Goal: Task Accomplishment & Management: Use online tool/utility

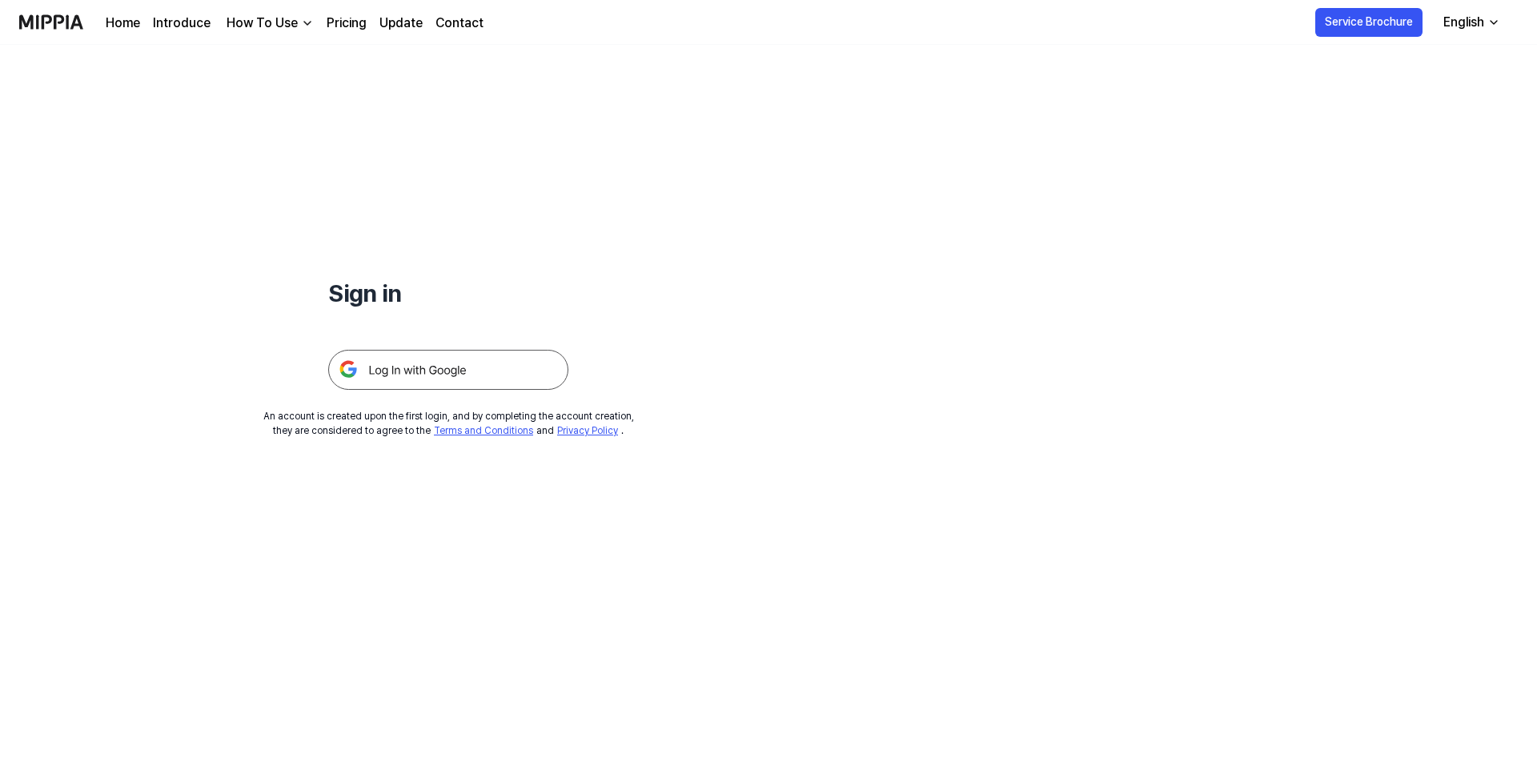
click at [436, 366] on img at bounding box center [448, 370] width 240 height 40
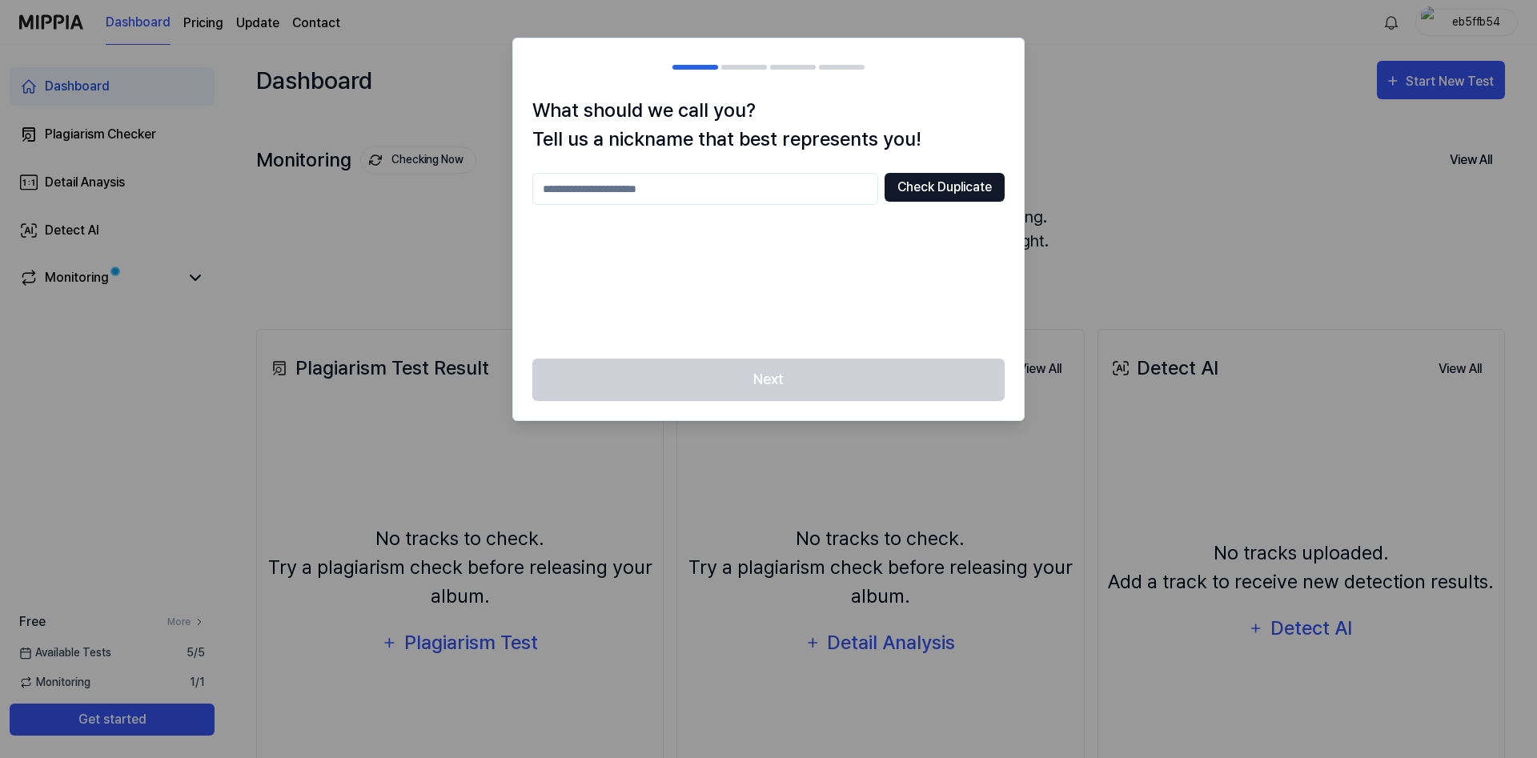
click at [926, 192] on button "Check Duplicate" at bounding box center [944, 187] width 120 height 29
click at [832, 204] on input "text" at bounding box center [705, 189] width 346 height 32
type input "**********"
click at [984, 185] on button "Check Duplicate" at bounding box center [944, 187] width 120 height 29
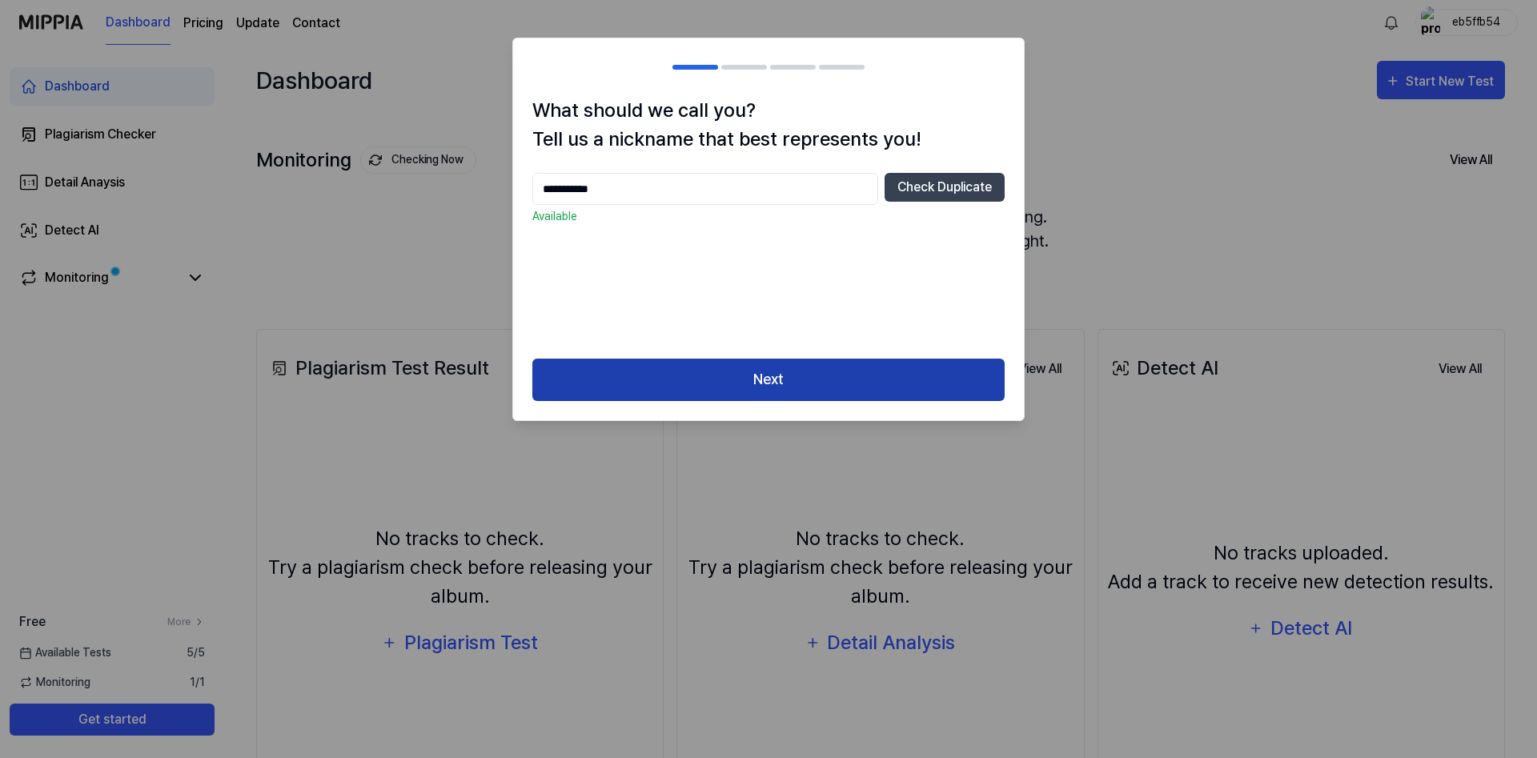
click at [845, 375] on button "Next" at bounding box center [768, 380] width 472 height 42
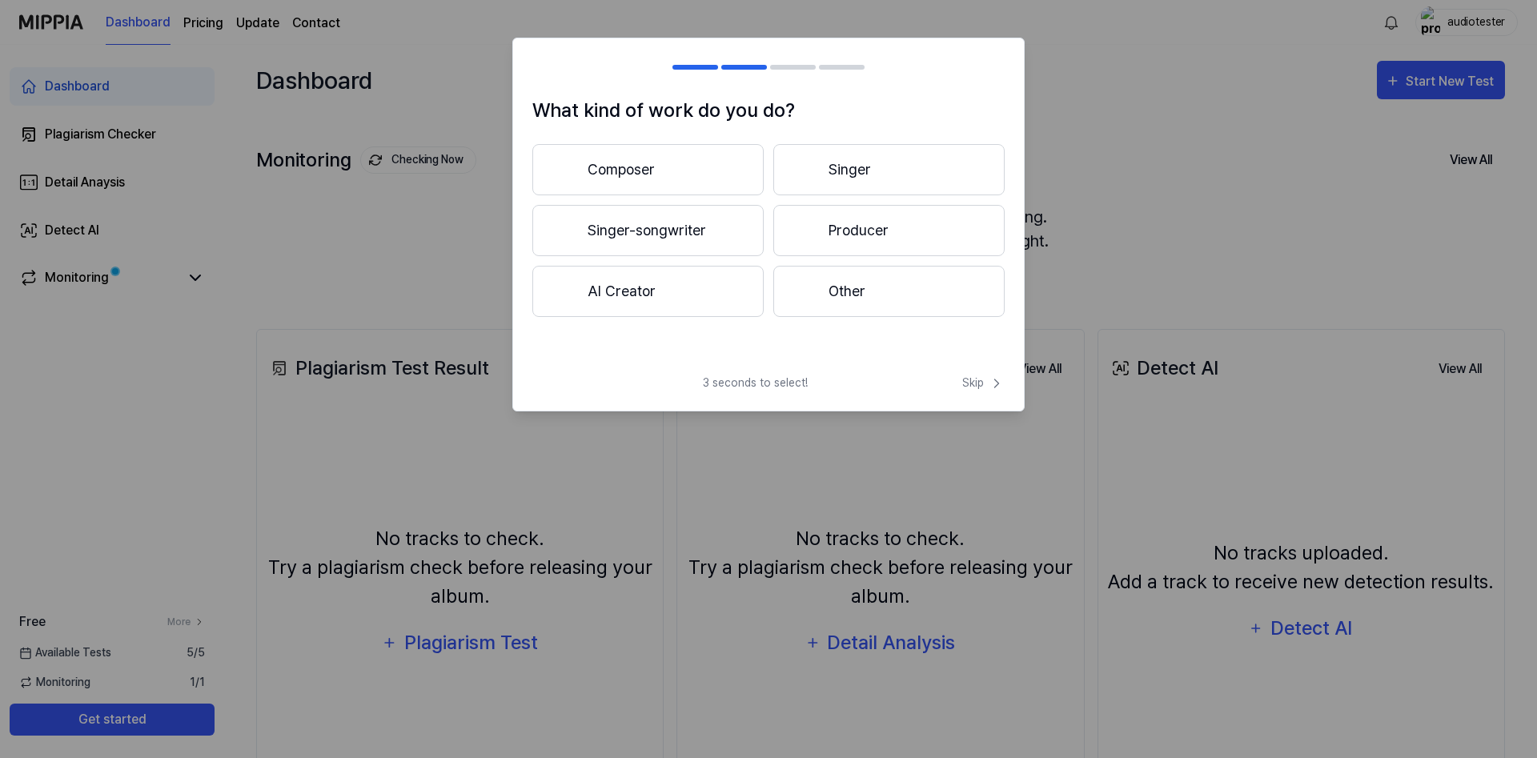
click at [833, 310] on button "Other" at bounding box center [888, 291] width 231 height 51
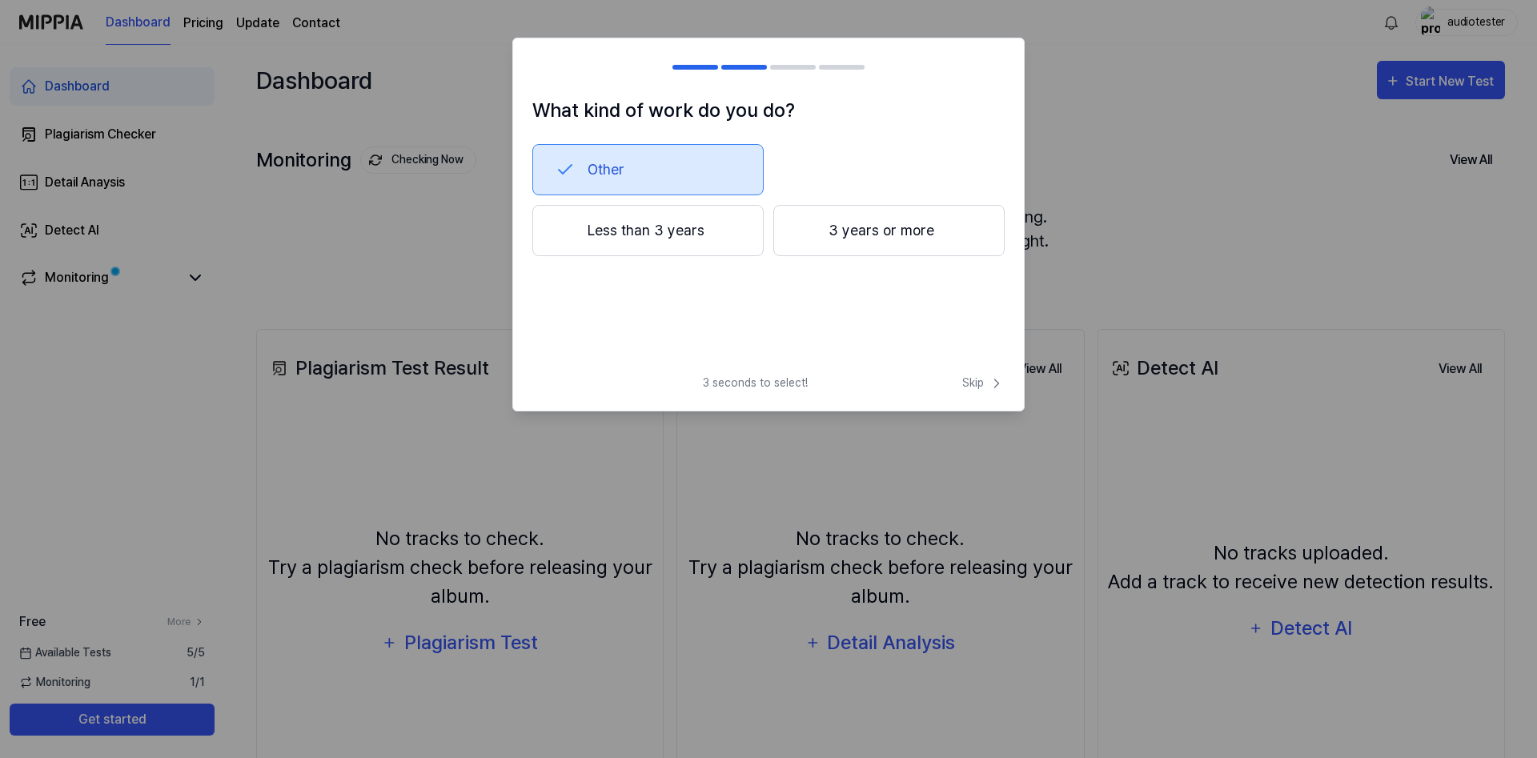
click at [682, 240] on button "Less than 3 years" at bounding box center [647, 230] width 231 height 51
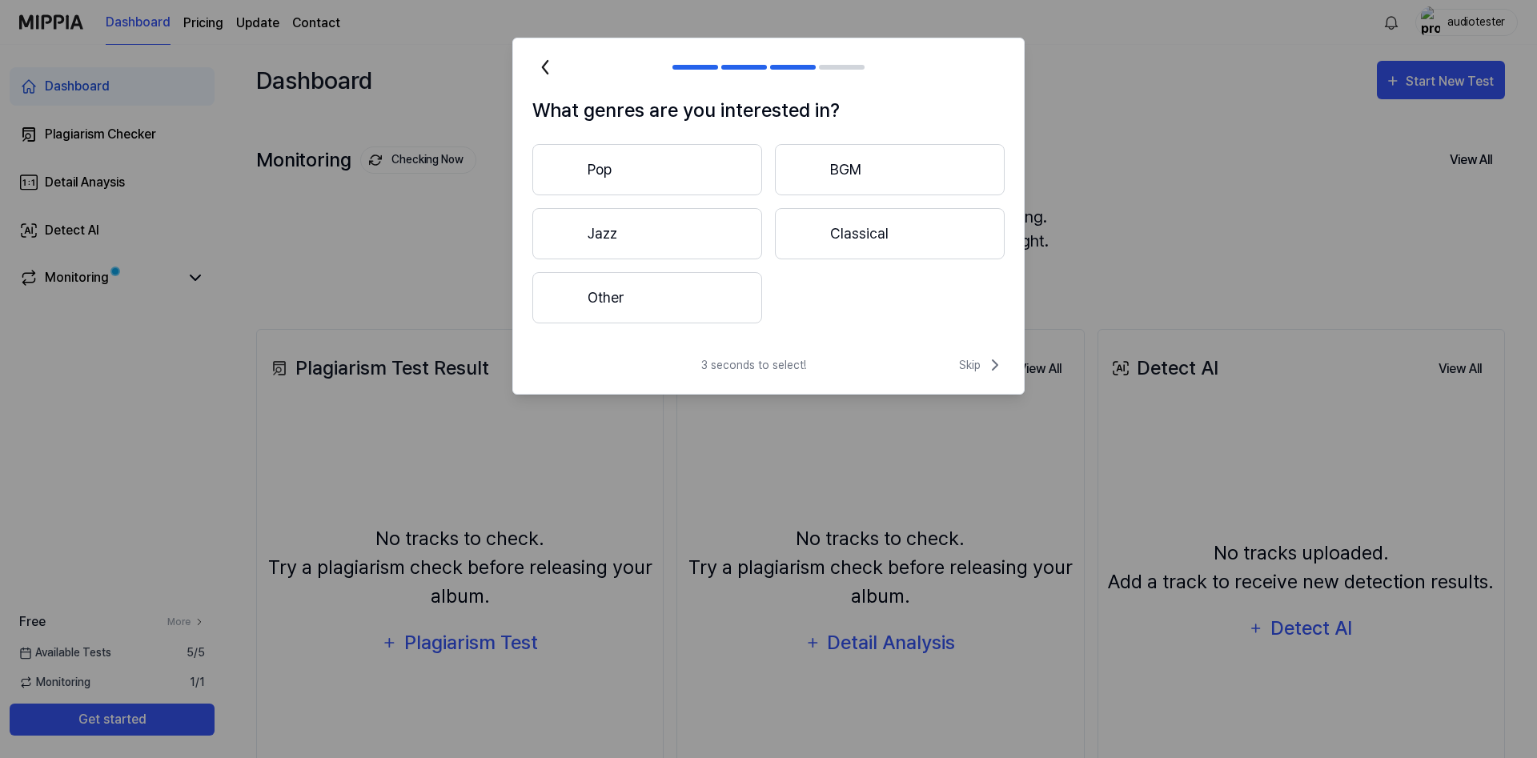
click at [793, 238] on button "Classical" at bounding box center [890, 233] width 230 height 51
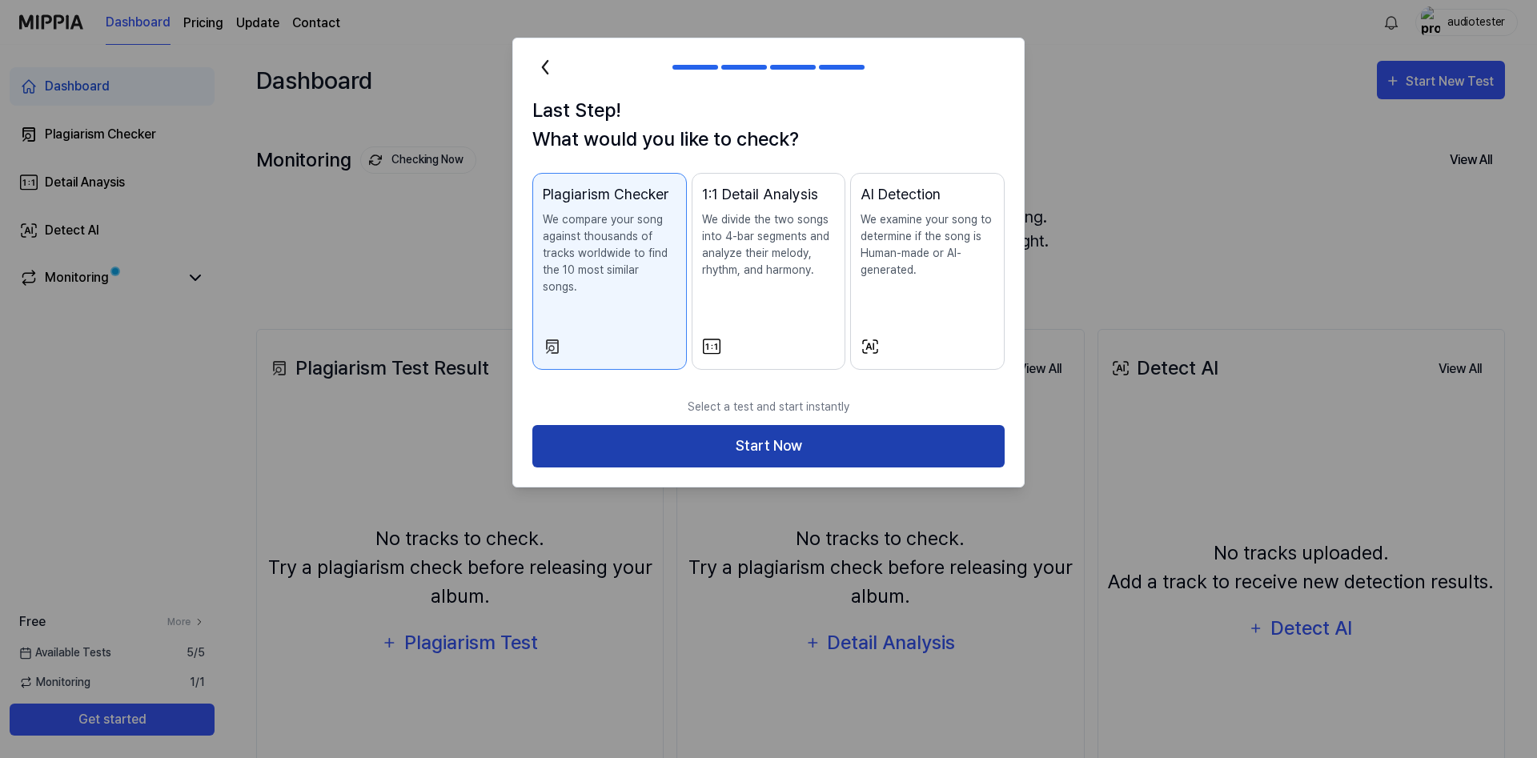
click at [773, 435] on button "Start Now" at bounding box center [768, 446] width 472 height 42
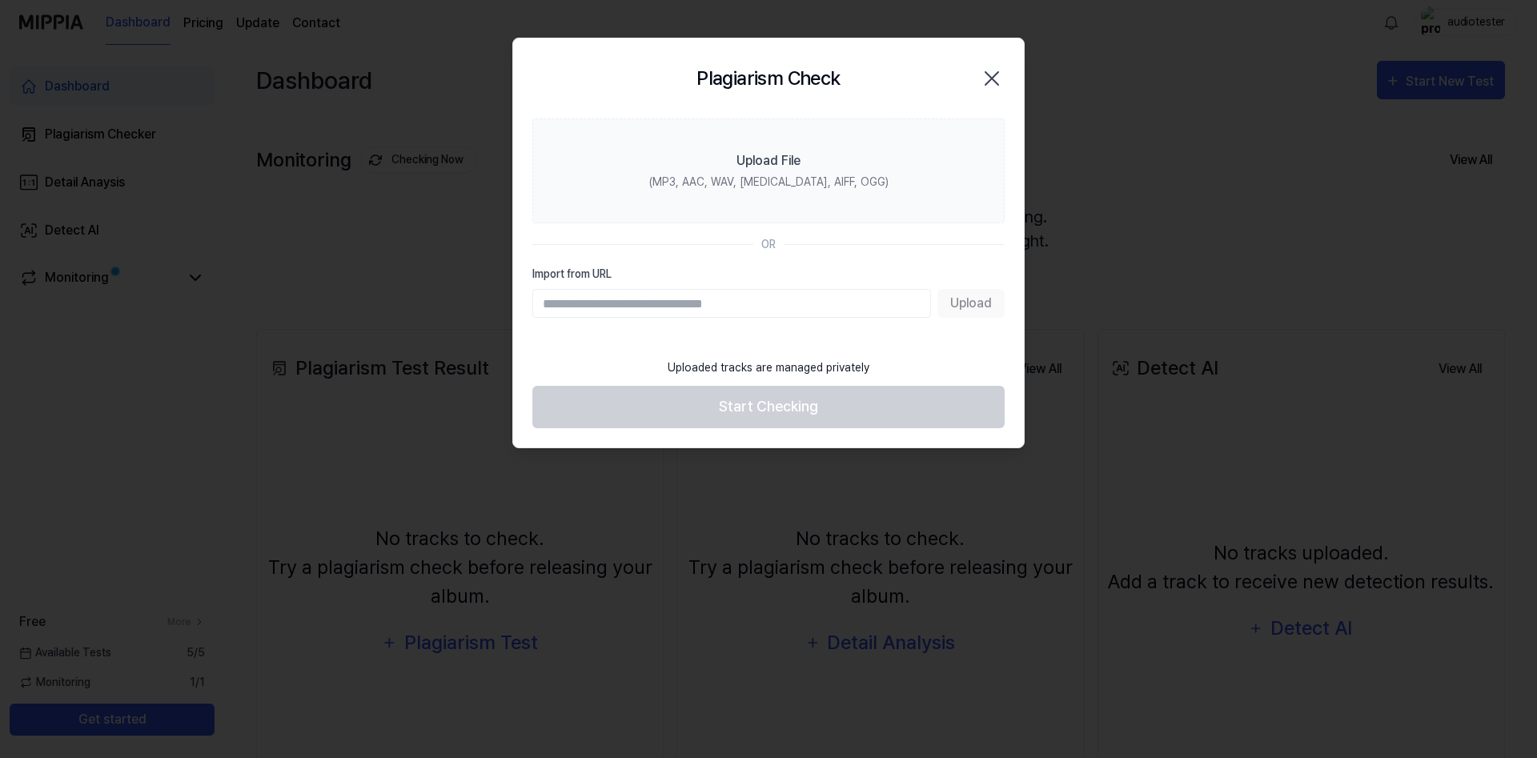
click at [724, 314] on input "Import from URL" at bounding box center [731, 303] width 399 height 29
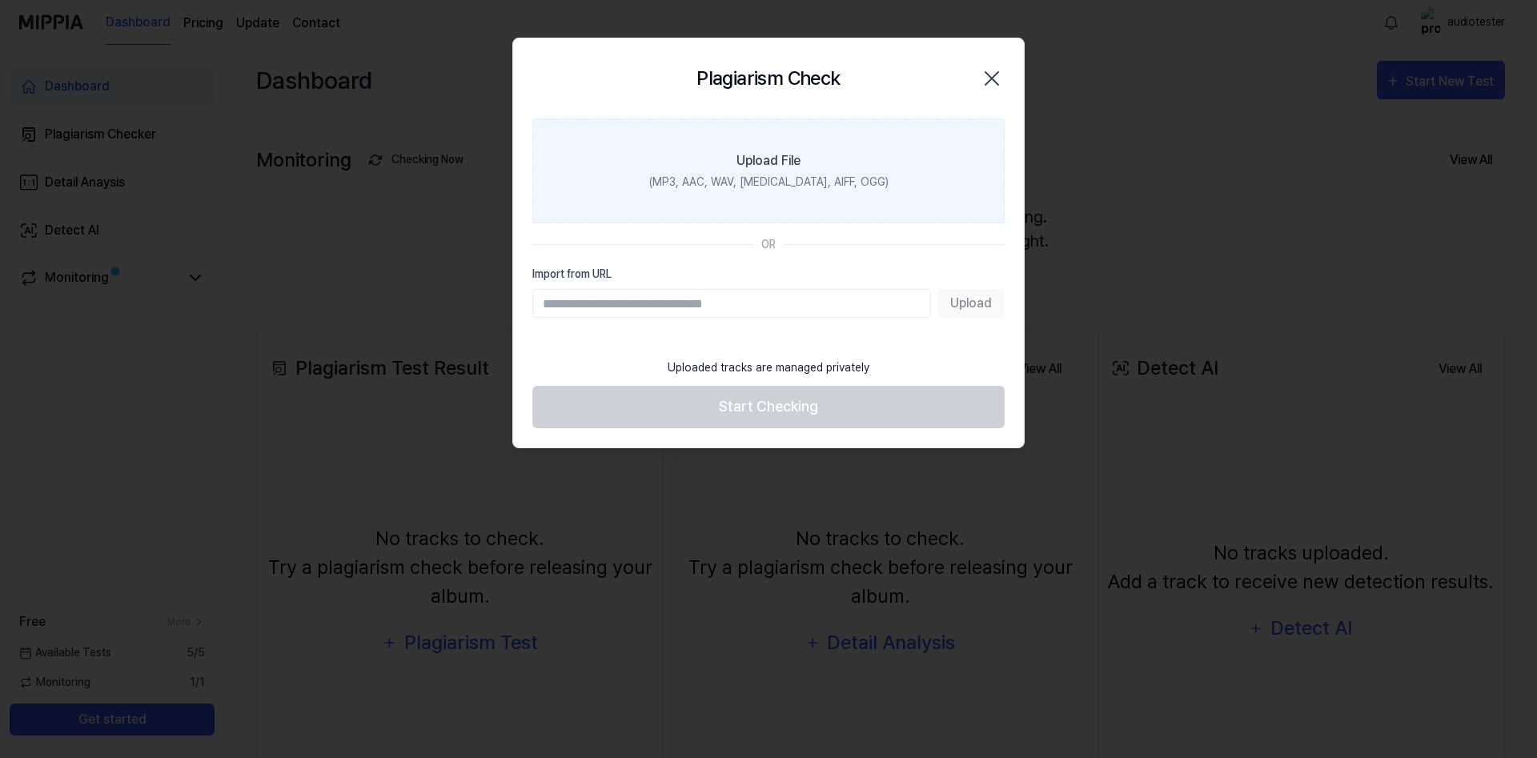
click at [790, 171] on label "Upload File (MP3, AAC, WAV, [MEDICAL_DATA], AIFF, OGG)" at bounding box center [768, 170] width 472 height 105
click at [0, 0] on input "Upload File (MP3, AAC, WAV, [MEDICAL_DATA], AIFF, OGG)" at bounding box center [0, 0] width 0 height 0
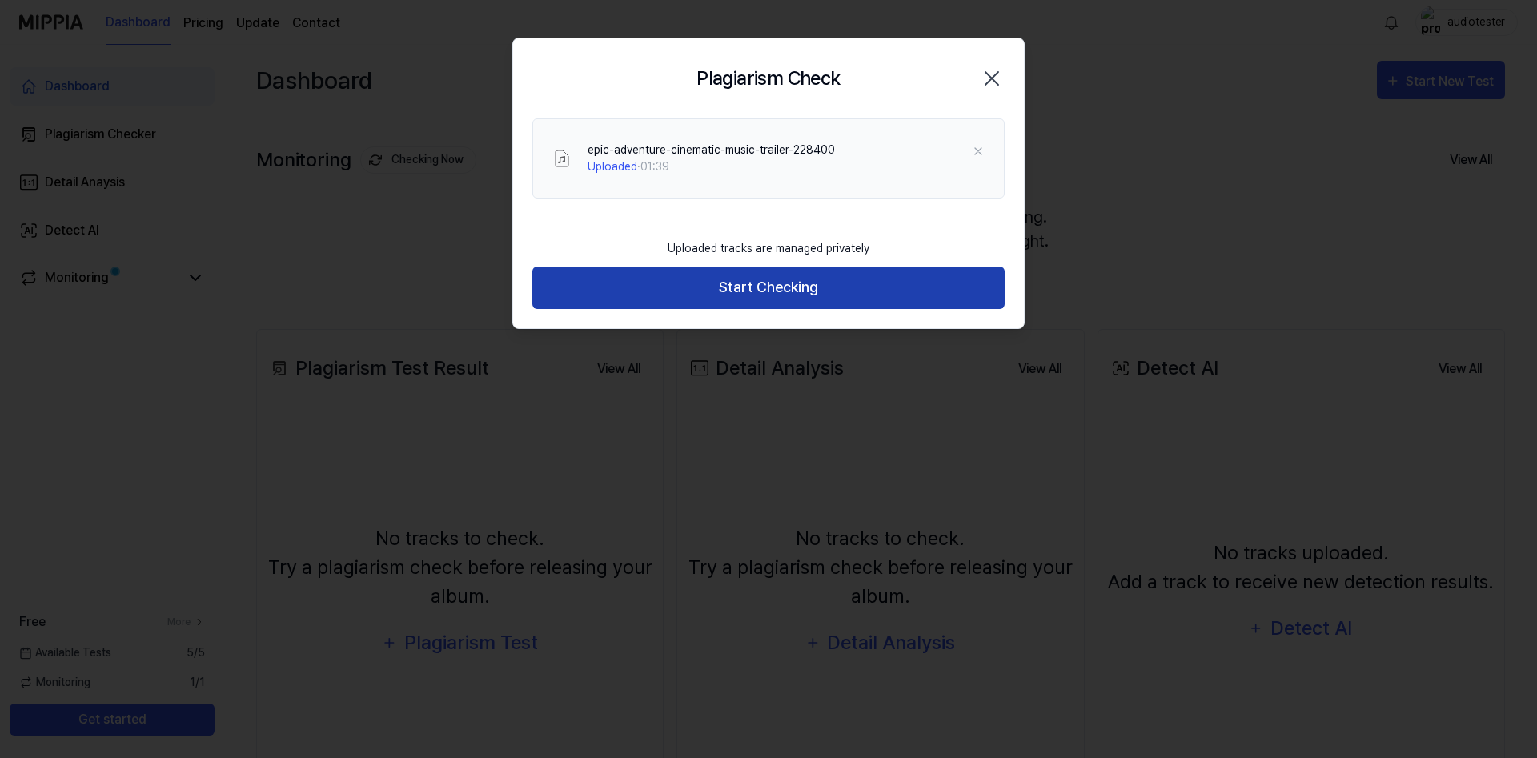
click at [693, 291] on button "Start Checking" at bounding box center [768, 288] width 472 height 42
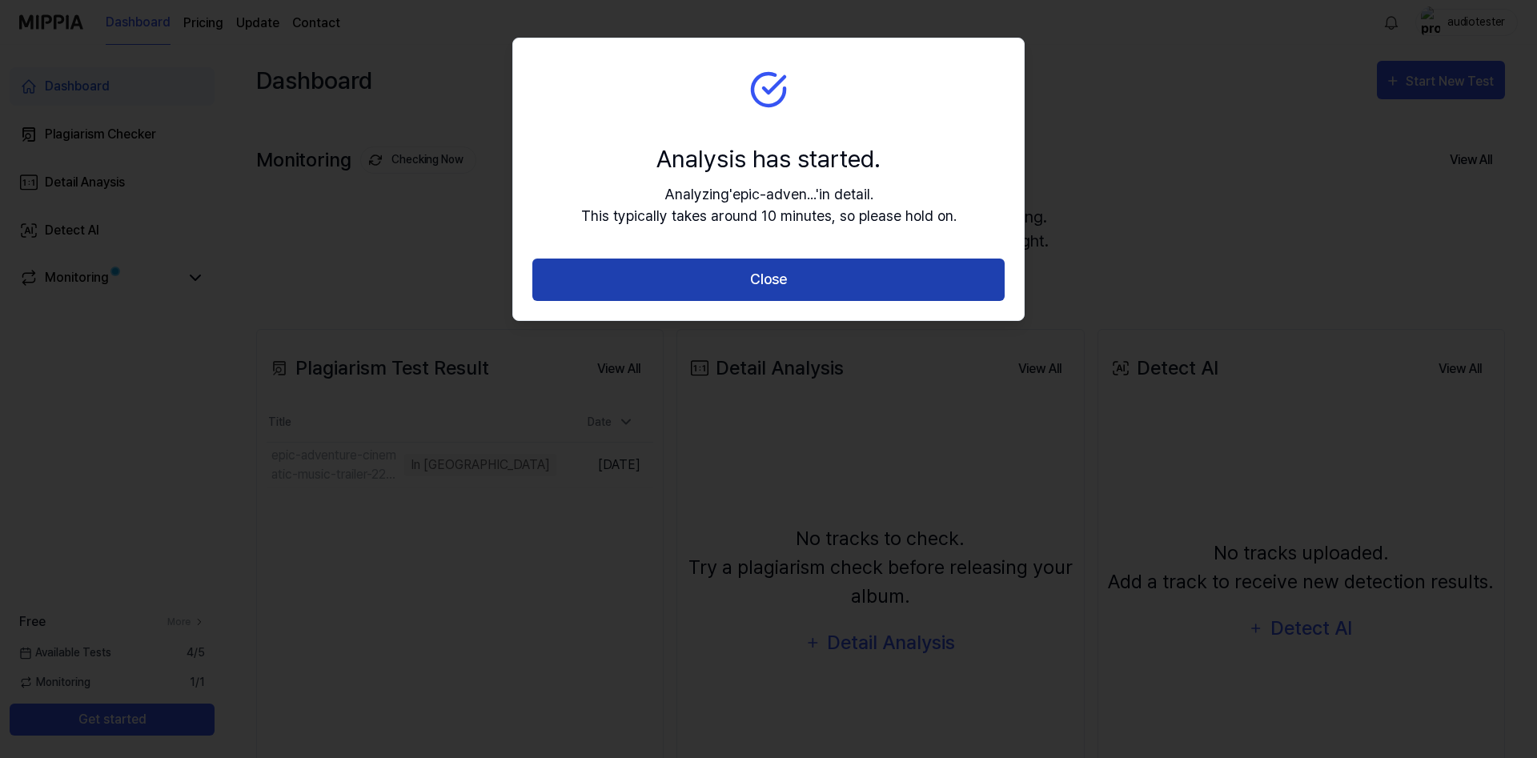
click at [896, 279] on button "Close" at bounding box center [768, 280] width 472 height 42
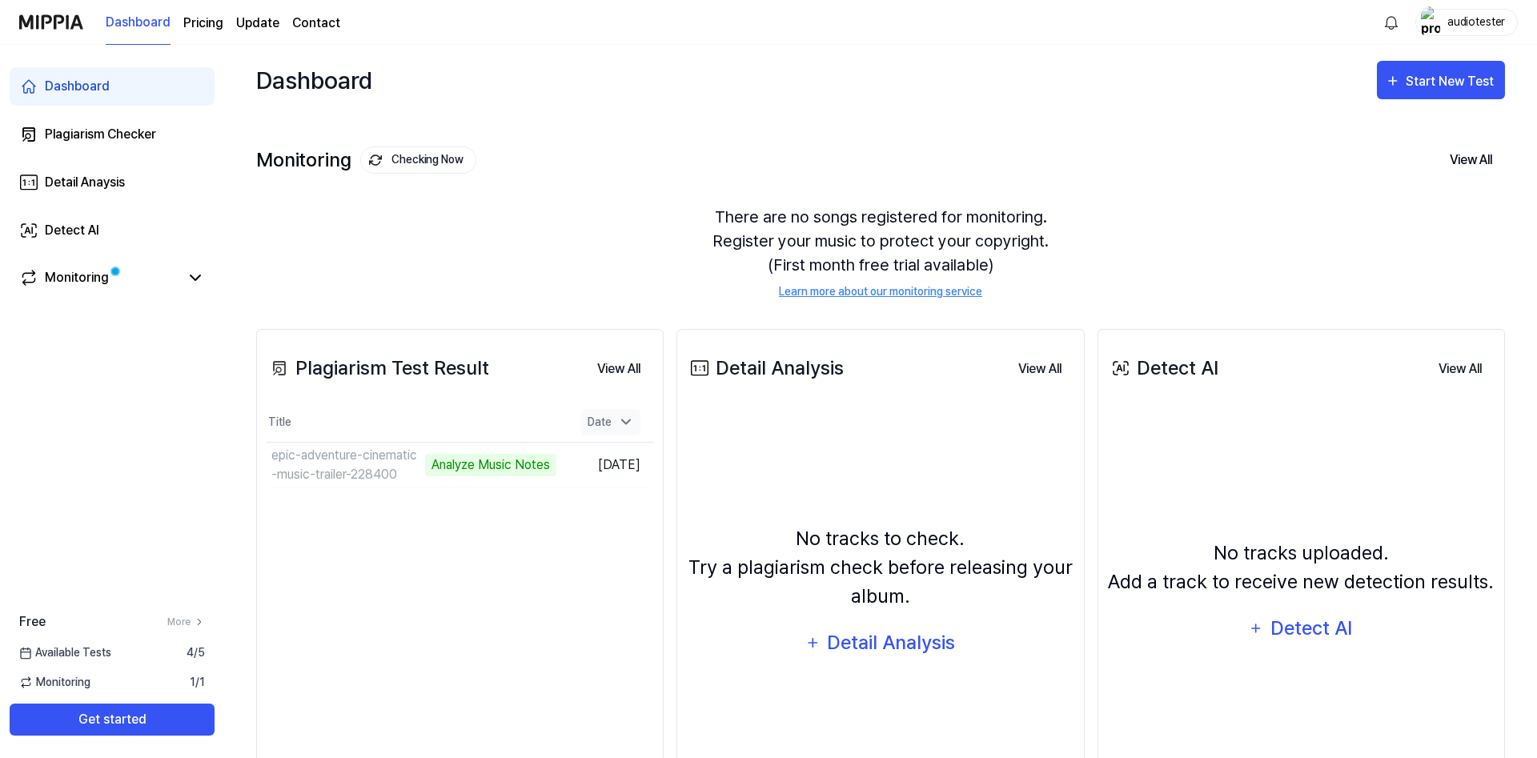
click at [622, 418] on icon at bounding box center [626, 422] width 16 height 16
click at [504, 459] on td "epic-adventure-cinematic-music-trailer-228400 Analyze Music Notes Go to Results" at bounding box center [412, 465] width 290 height 45
click at [530, 468] on td "epic-adventure-cinematic-music-trailer-228400 Analyze Music Notes Go to Results" at bounding box center [412, 465] width 290 height 45
click at [531, 468] on td "epic-adventure-cinematic-music-trailer-228400 Analyze Music Notes Go to Results" at bounding box center [412, 465] width 290 height 45
click at [522, 461] on td "epic-adventure-cinematic-music-trailer-228400 Analyze Music Notes Go to Results" at bounding box center [412, 465] width 290 height 45
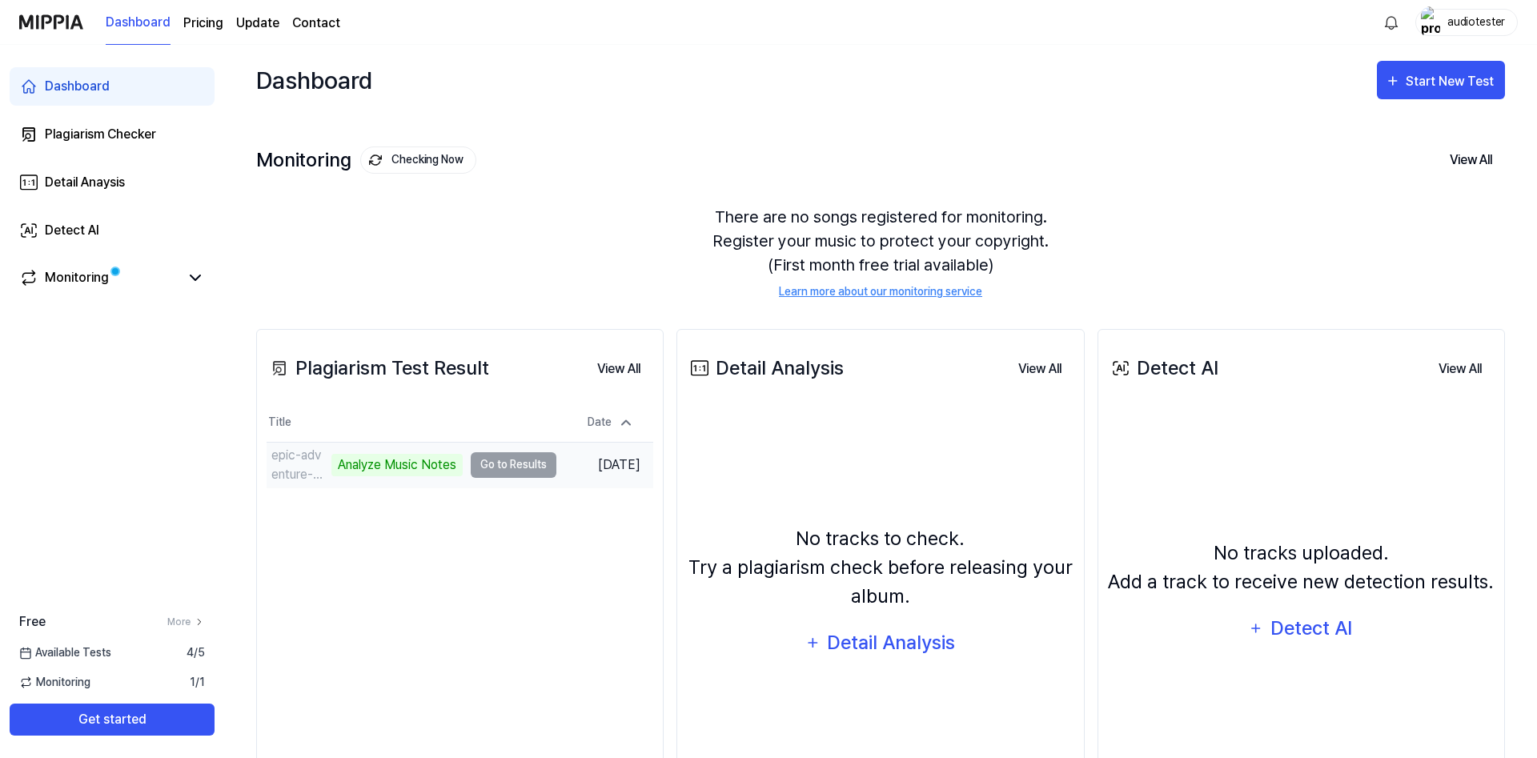
click at [508, 465] on td "epic-adventure-cinematic-music-trailer-228400 Analyze Music Notes Go to Results" at bounding box center [412, 465] width 290 height 45
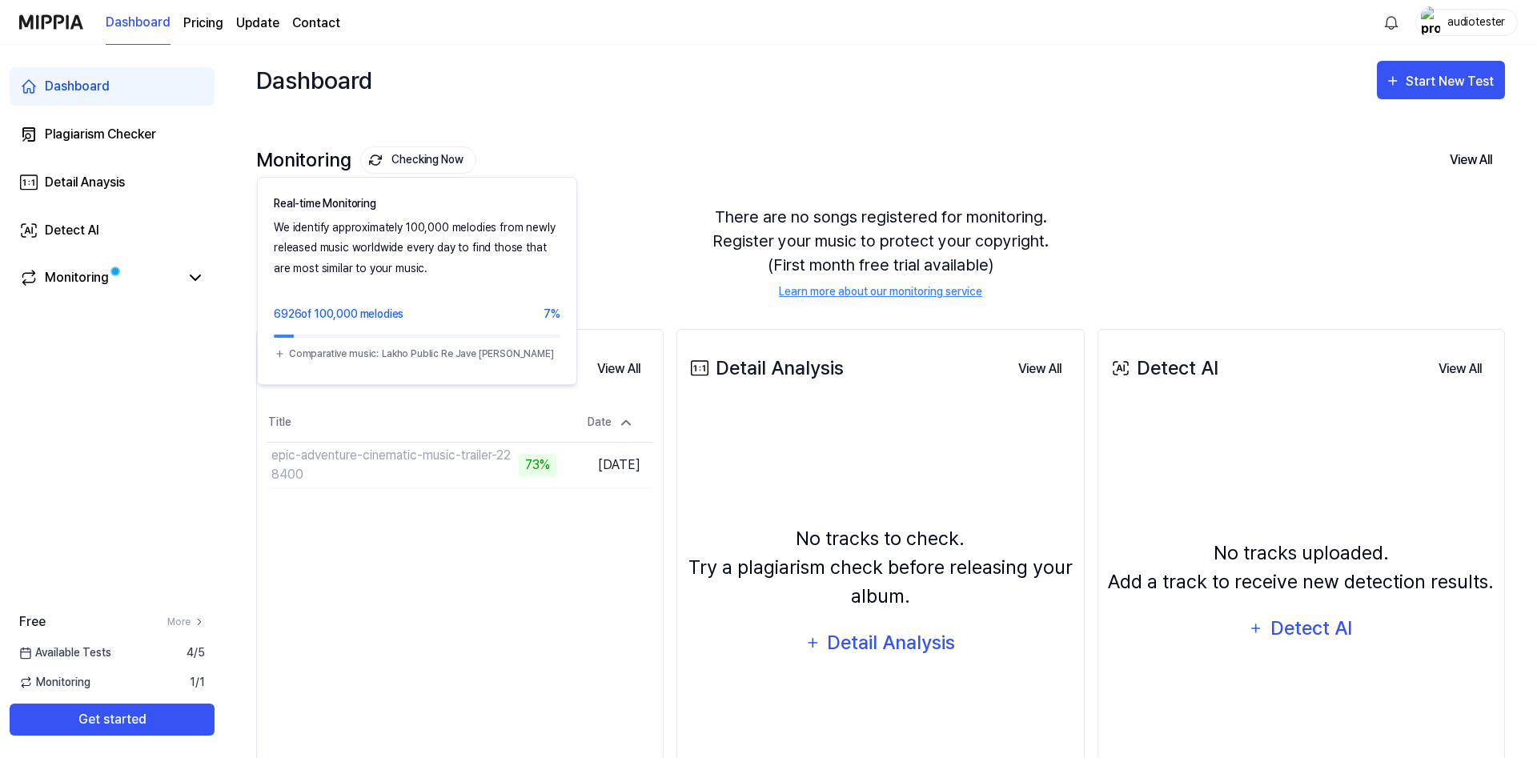
click at [441, 169] on button "Checking Now" at bounding box center [418, 159] width 116 height 27
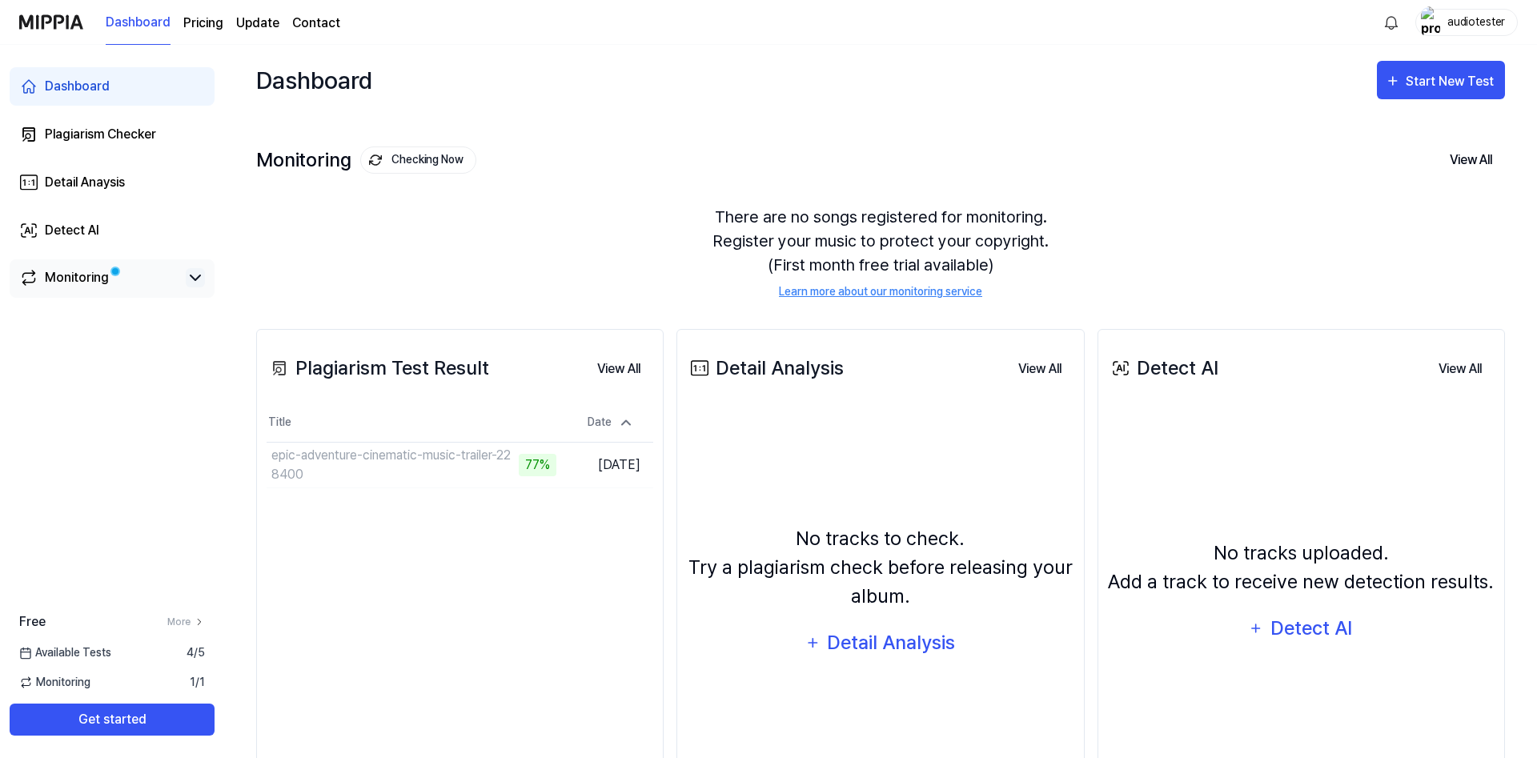
click at [191, 275] on icon at bounding box center [195, 277] width 19 height 19
click at [194, 277] on icon at bounding box center [195, 277] width 10 height 5
click at [531, 464] on button "Go to Results" at bounding box center [514, 465] width 86 height 26
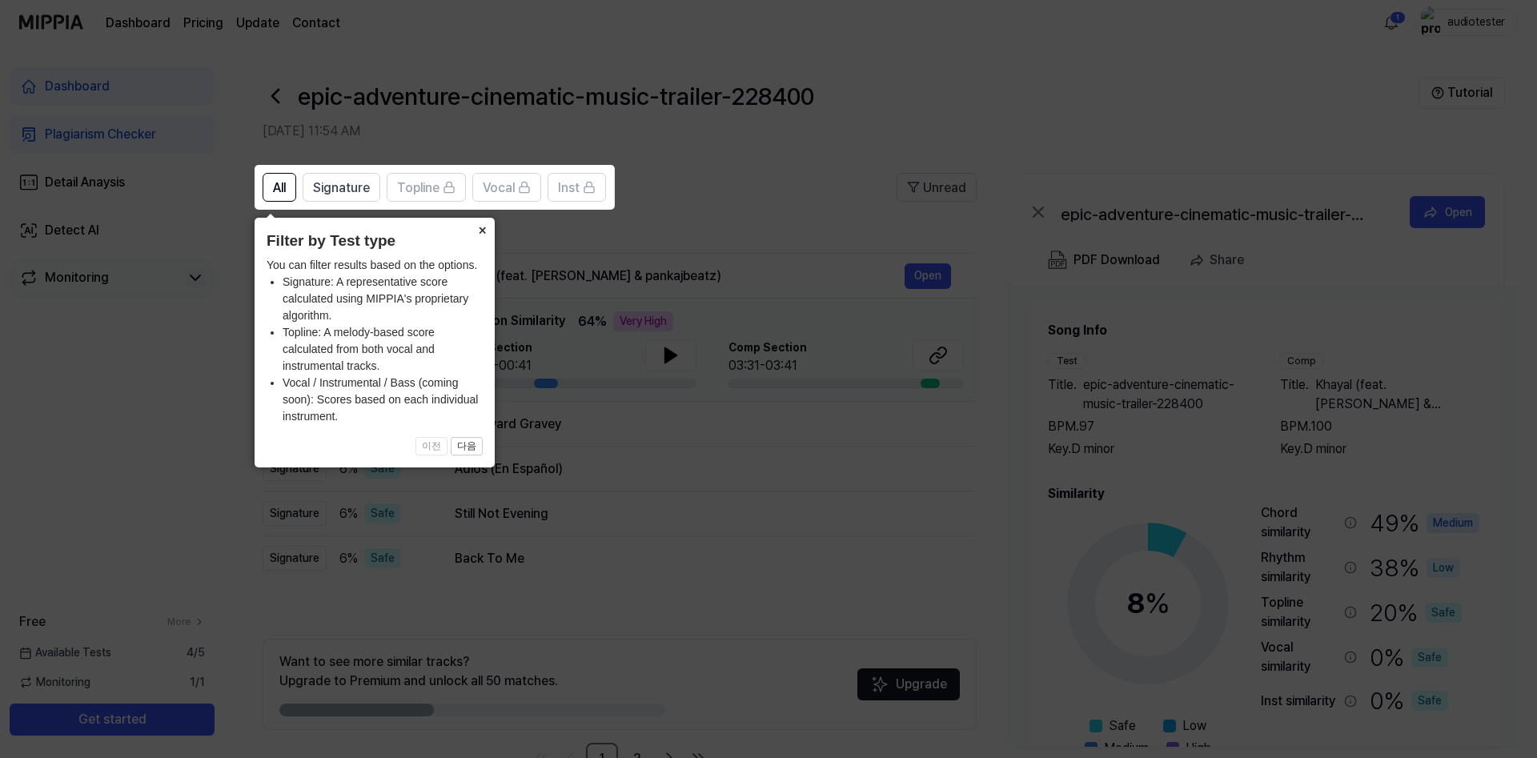
click at [488, 228] on button "×" at bounding box center [482, 229] width 26 height 22
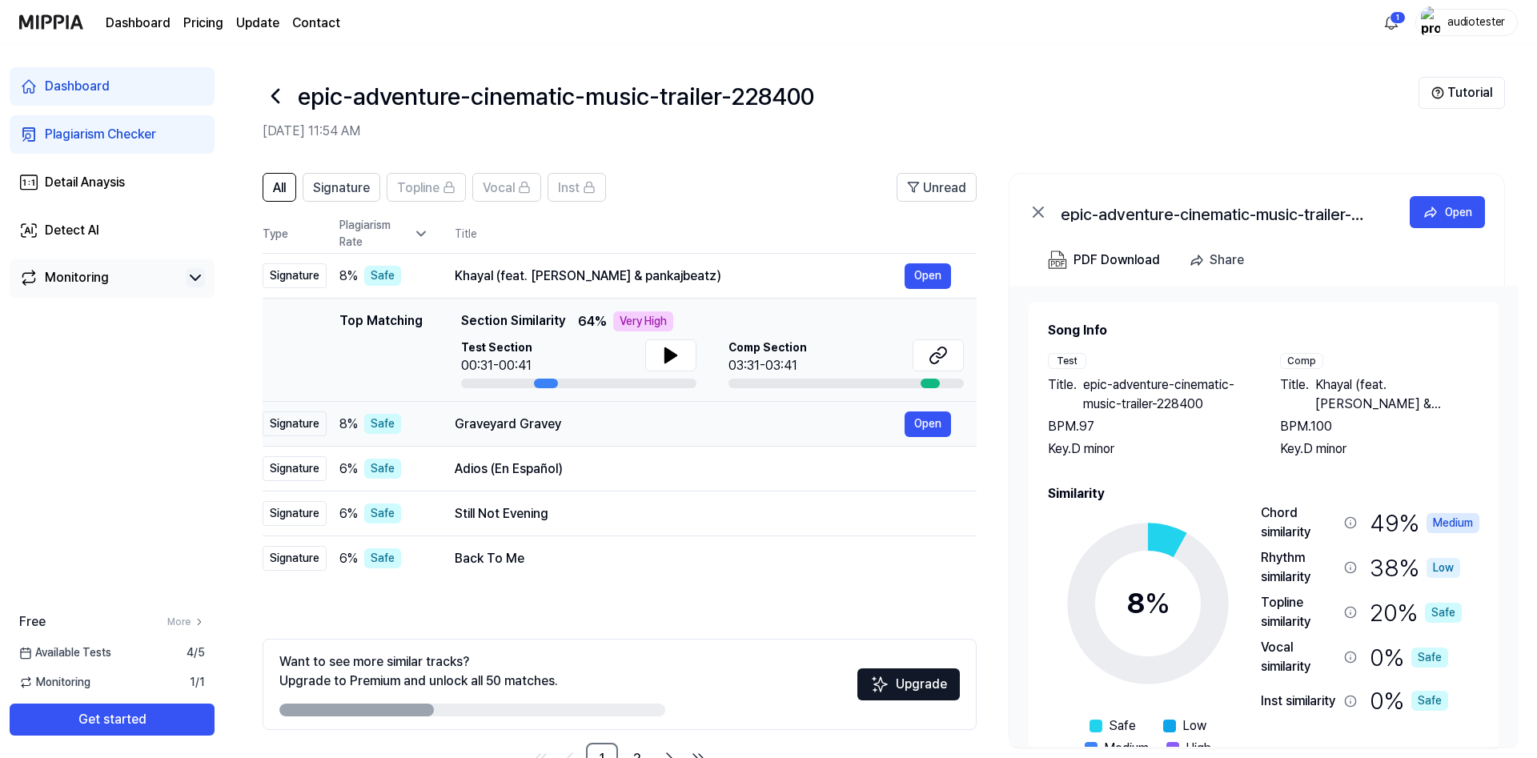
click at [571, 423] on div "Graveyard Gravey" at bounding box center [680, 424] width 450 height 19
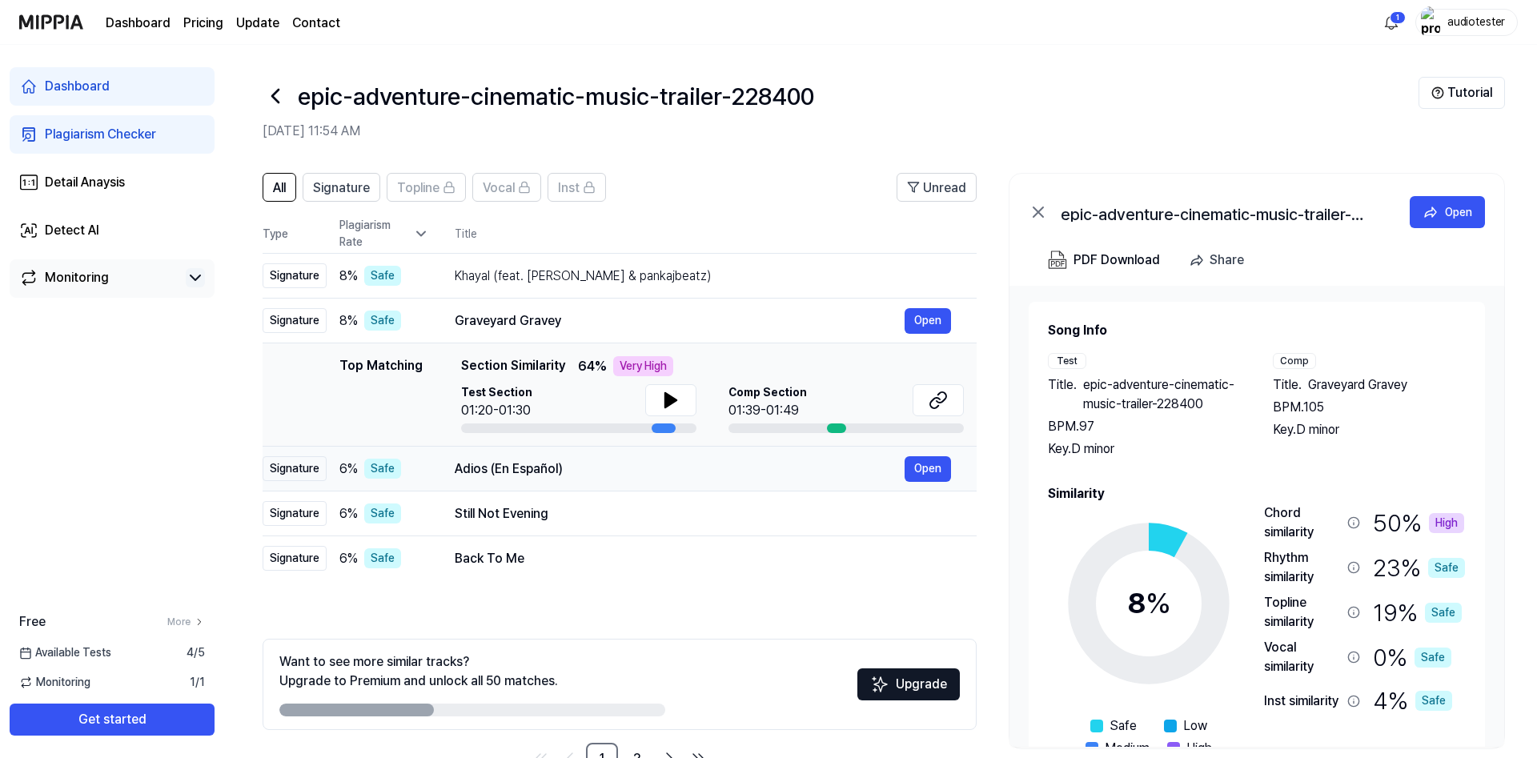
click at [574, 466] on div "Adios (En Español)" at bounding box center [680, 468] width 450 height 19
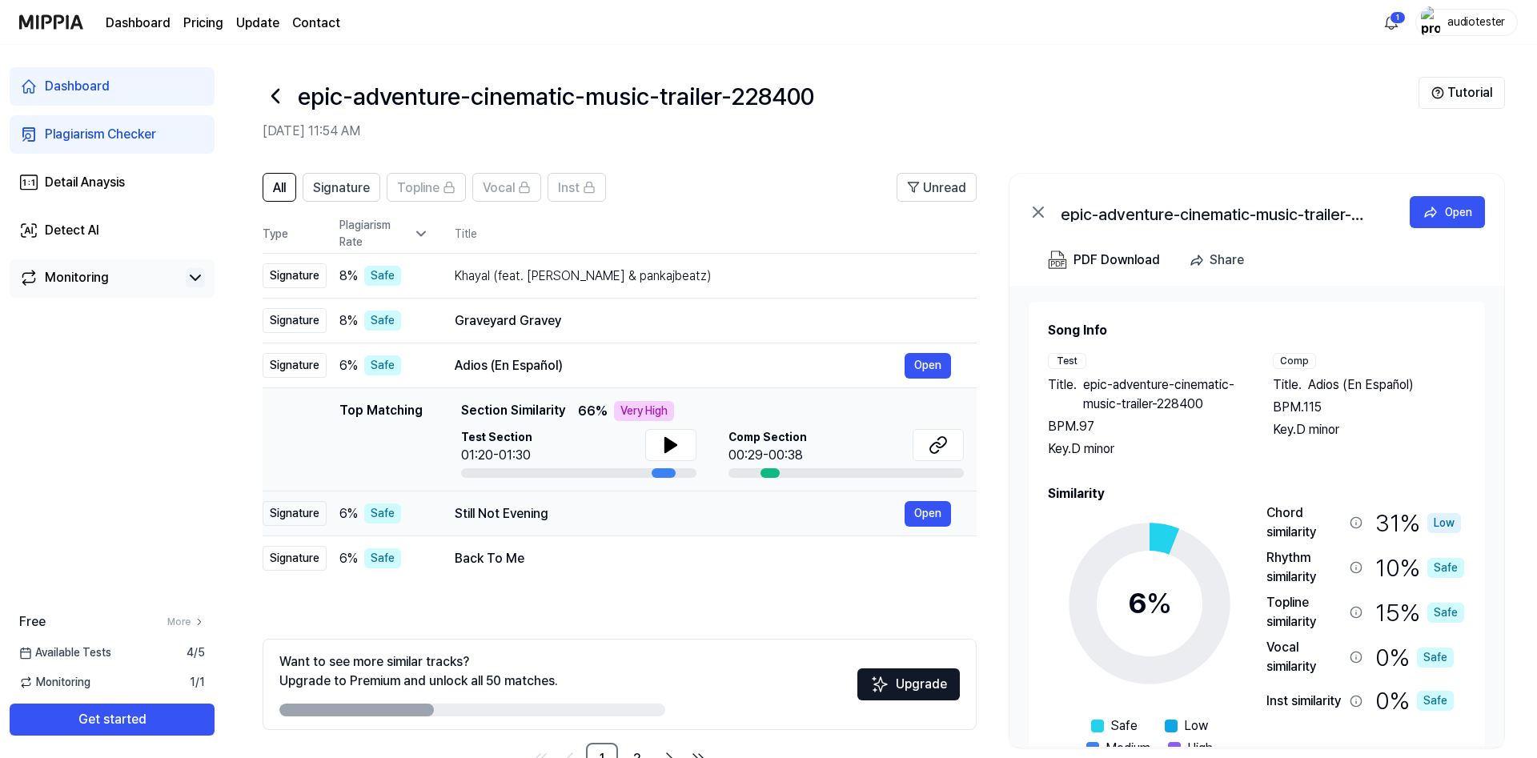
click at [575, 510] on div "Still Not Evening" at bounding box center [680, 513] width 450 height 19
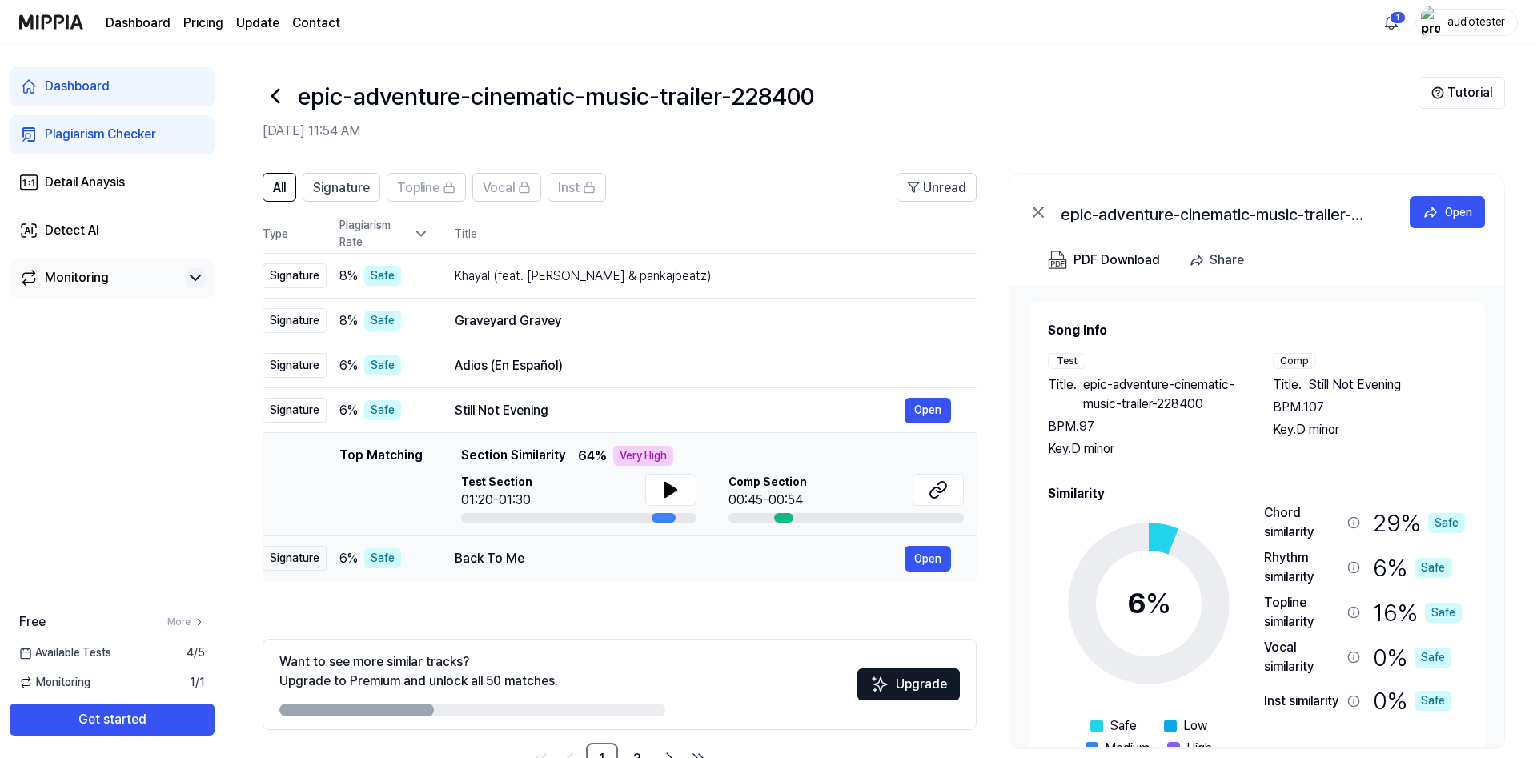
click at [579, 555] on div "Back To Me" at bounding box center [680, 558] width 450 height 19
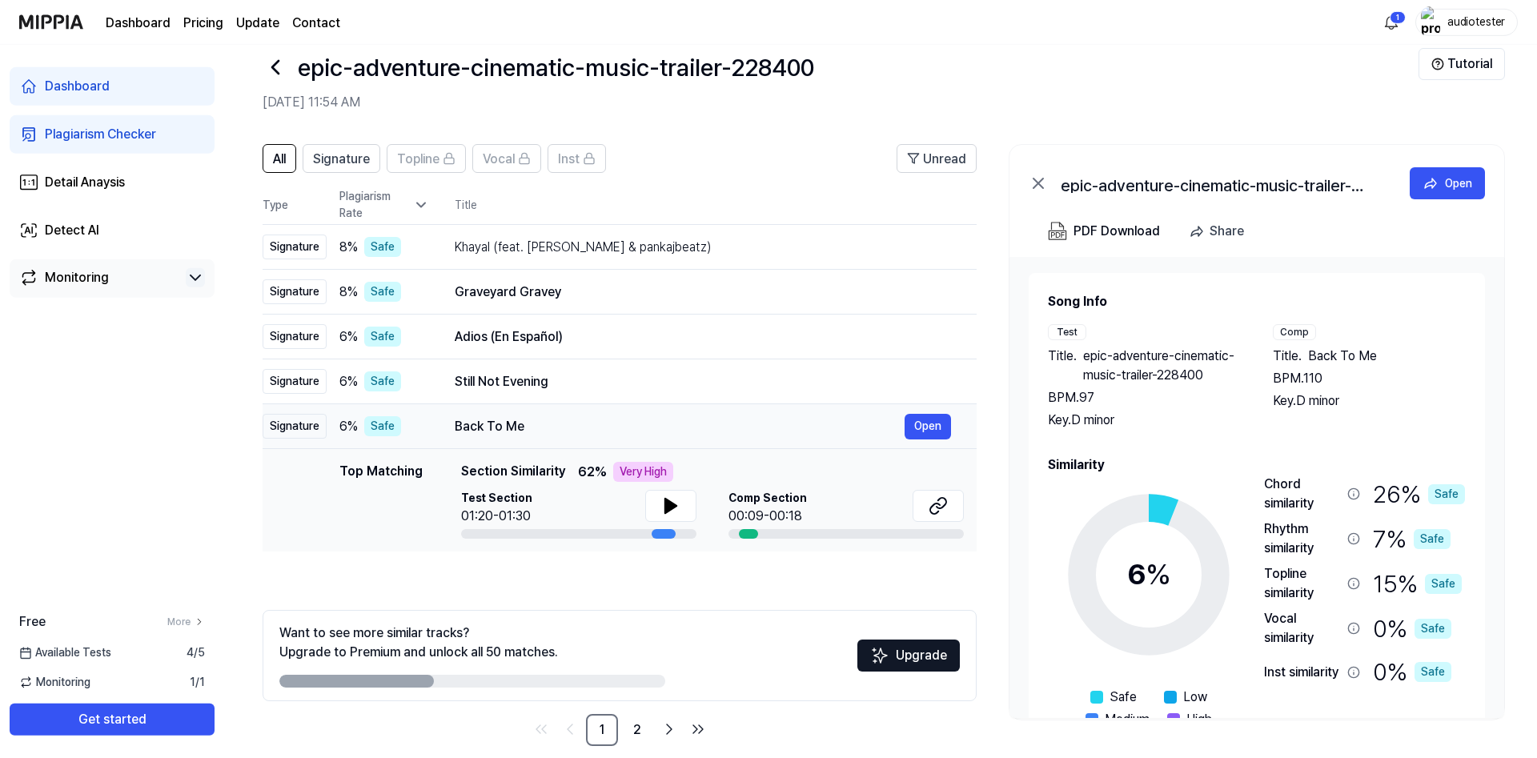
scroll to position [49, 0]
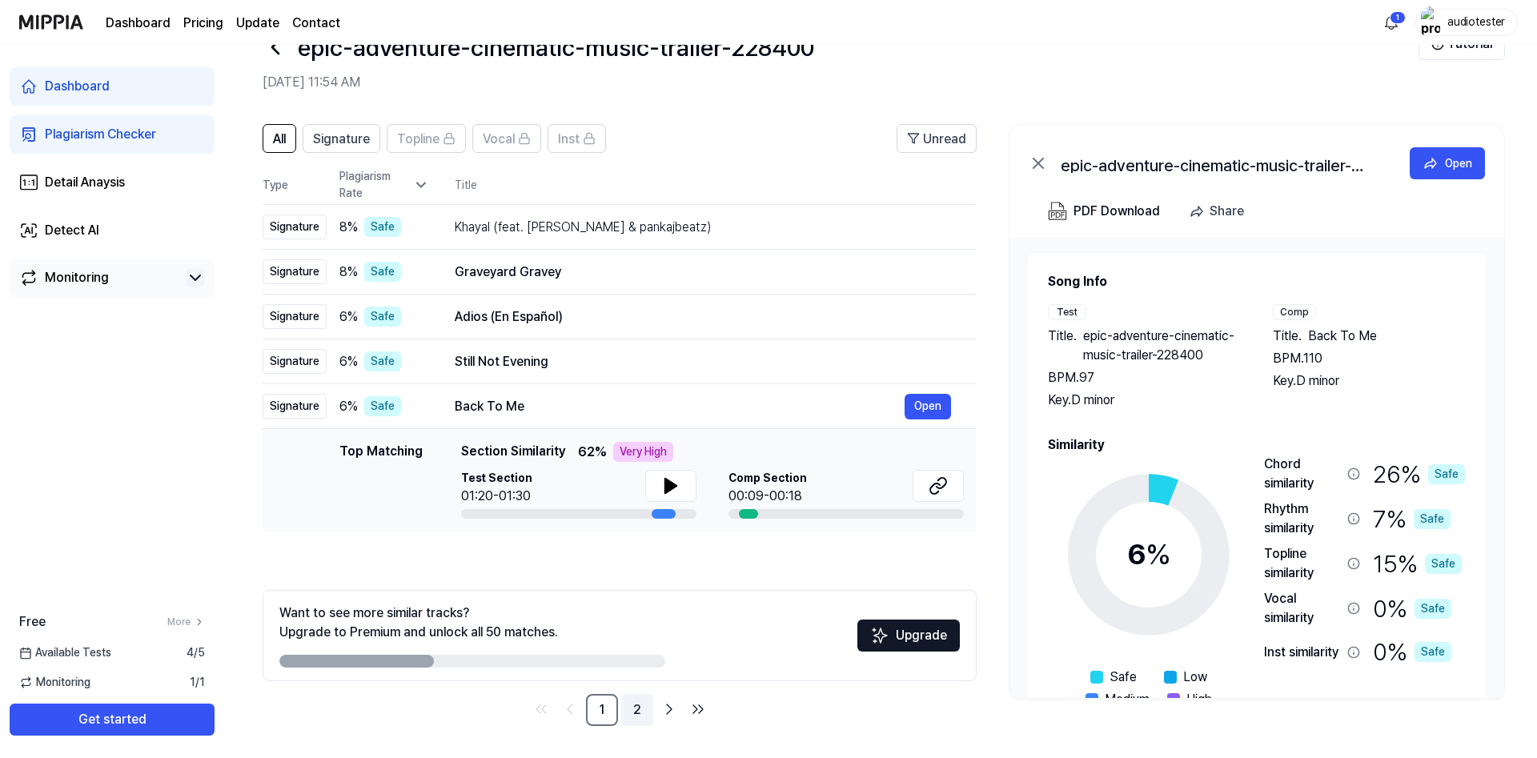
click at [642, 713] on link "2" at bounding box center [637, 710] width 32 height 32
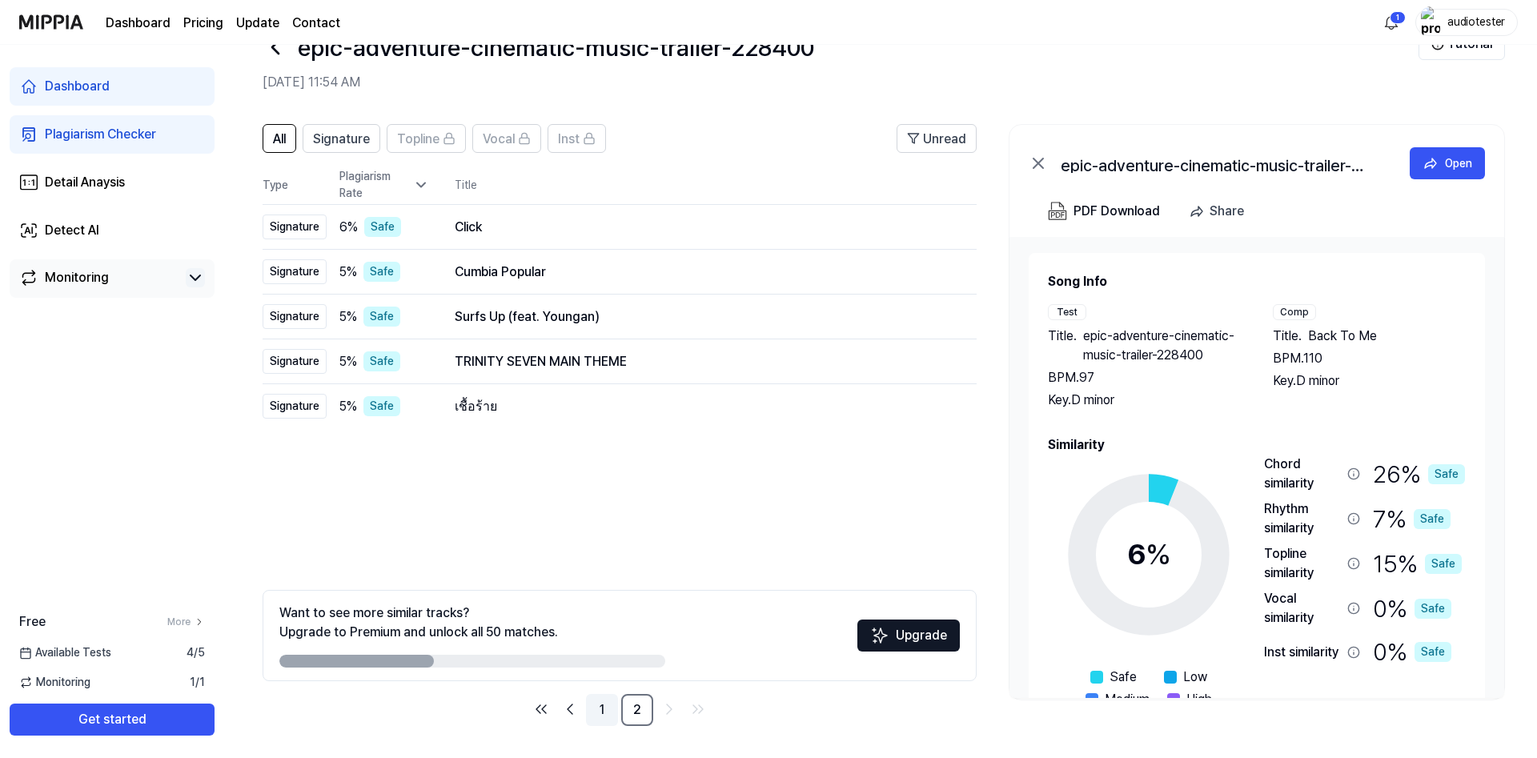
click at [603, 711] on link "1" at bounding box center [602, 710] width 32 height 32
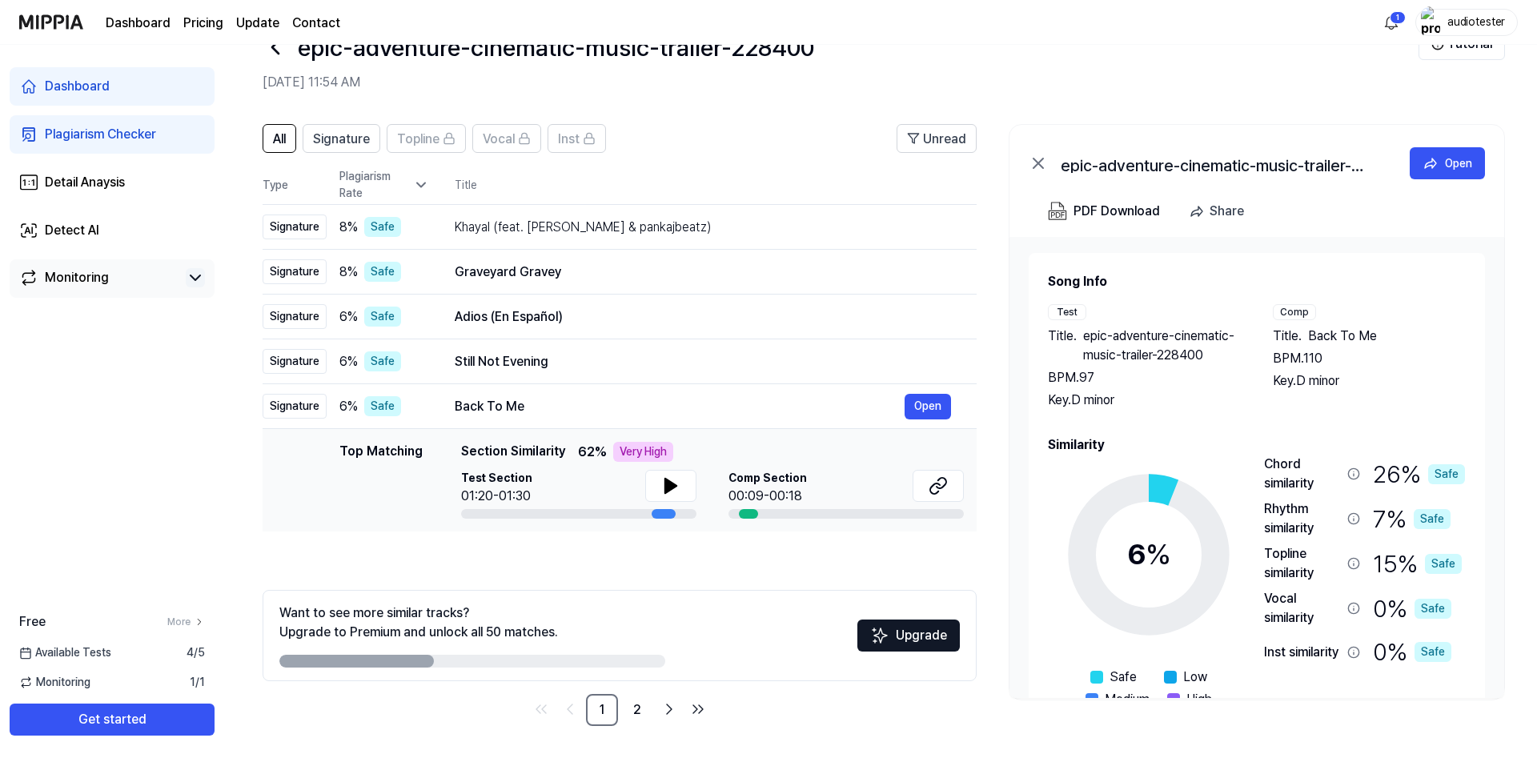
scroll to position [0, 0]
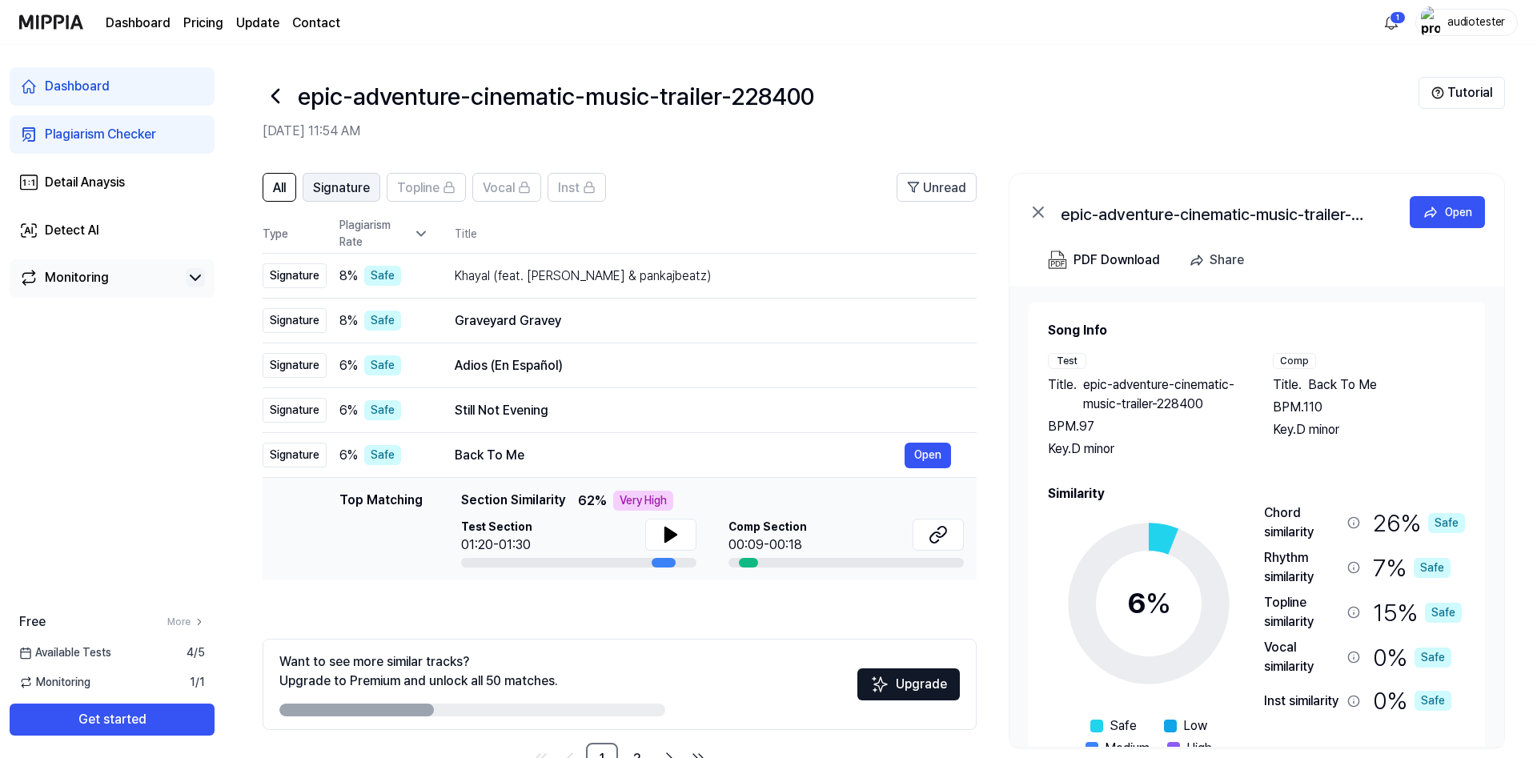
click at [372, 185] on button "Signature" at bounding box center [342, 187] width 78 height 29
click at [1452, 198] on button "Open" at bounding box center [1446, 212] width 75 height 32
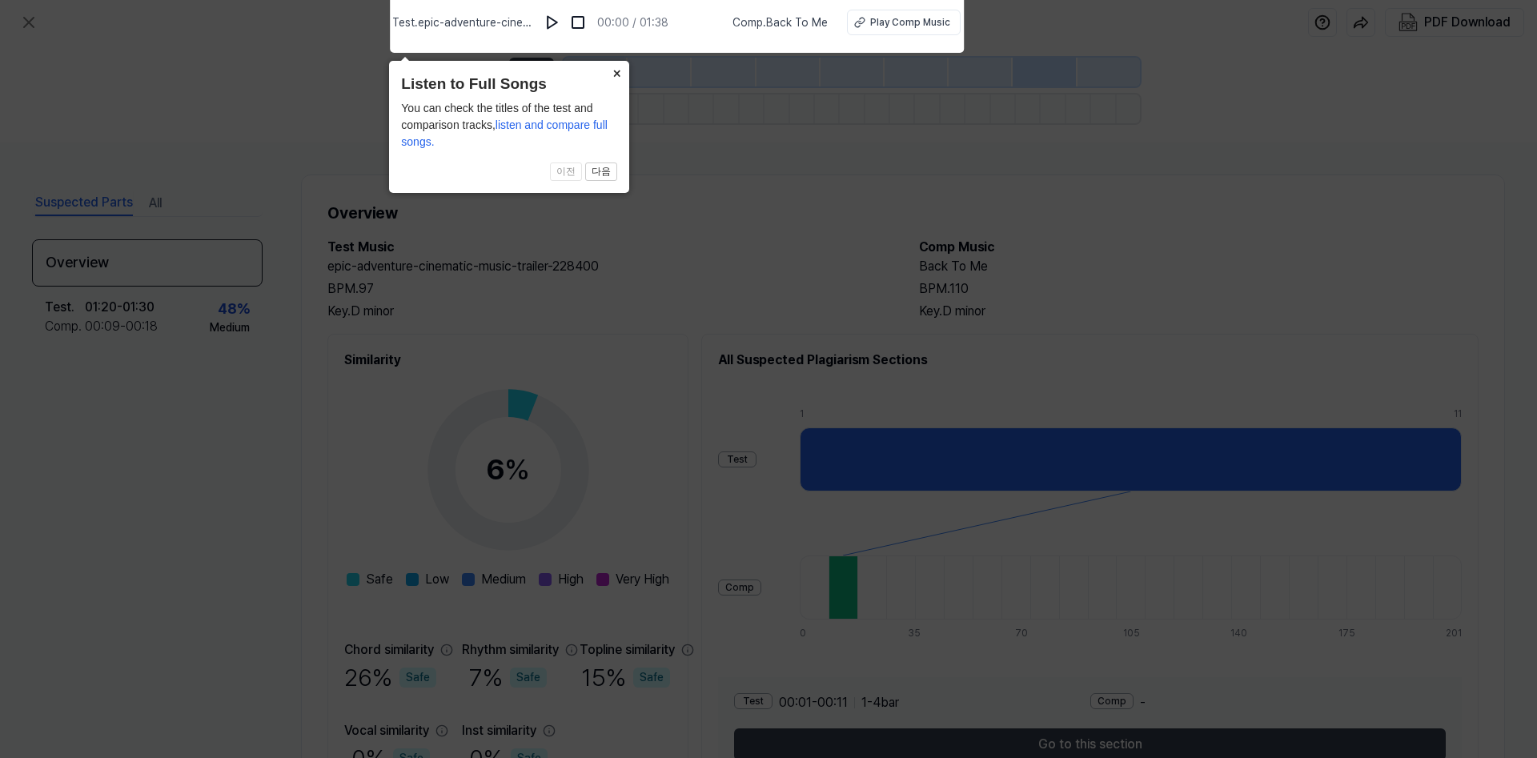
click at [613, 77] on button "×" at bounding box center [616, 72] width 26 height 22
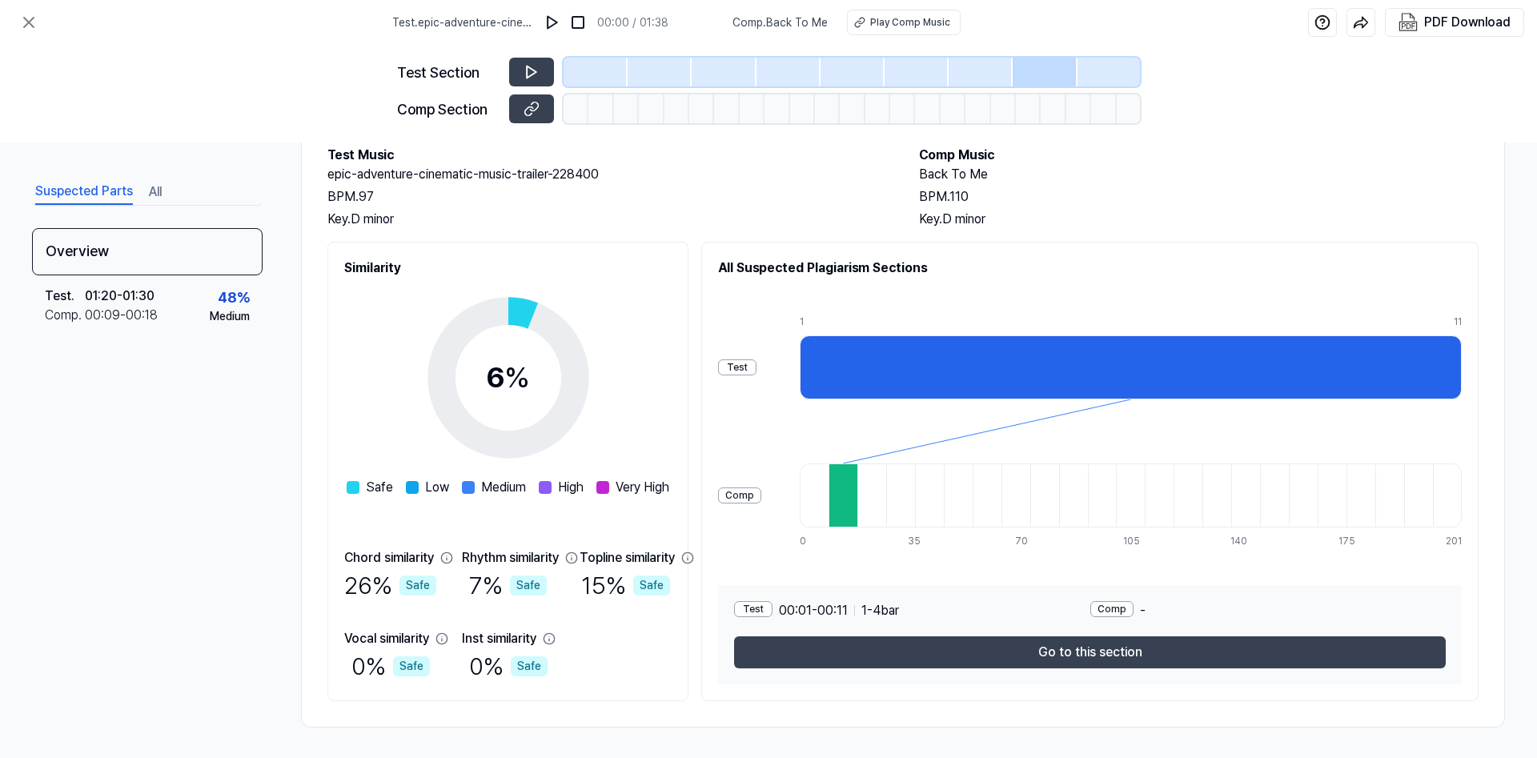
scroll to position [94, 0]
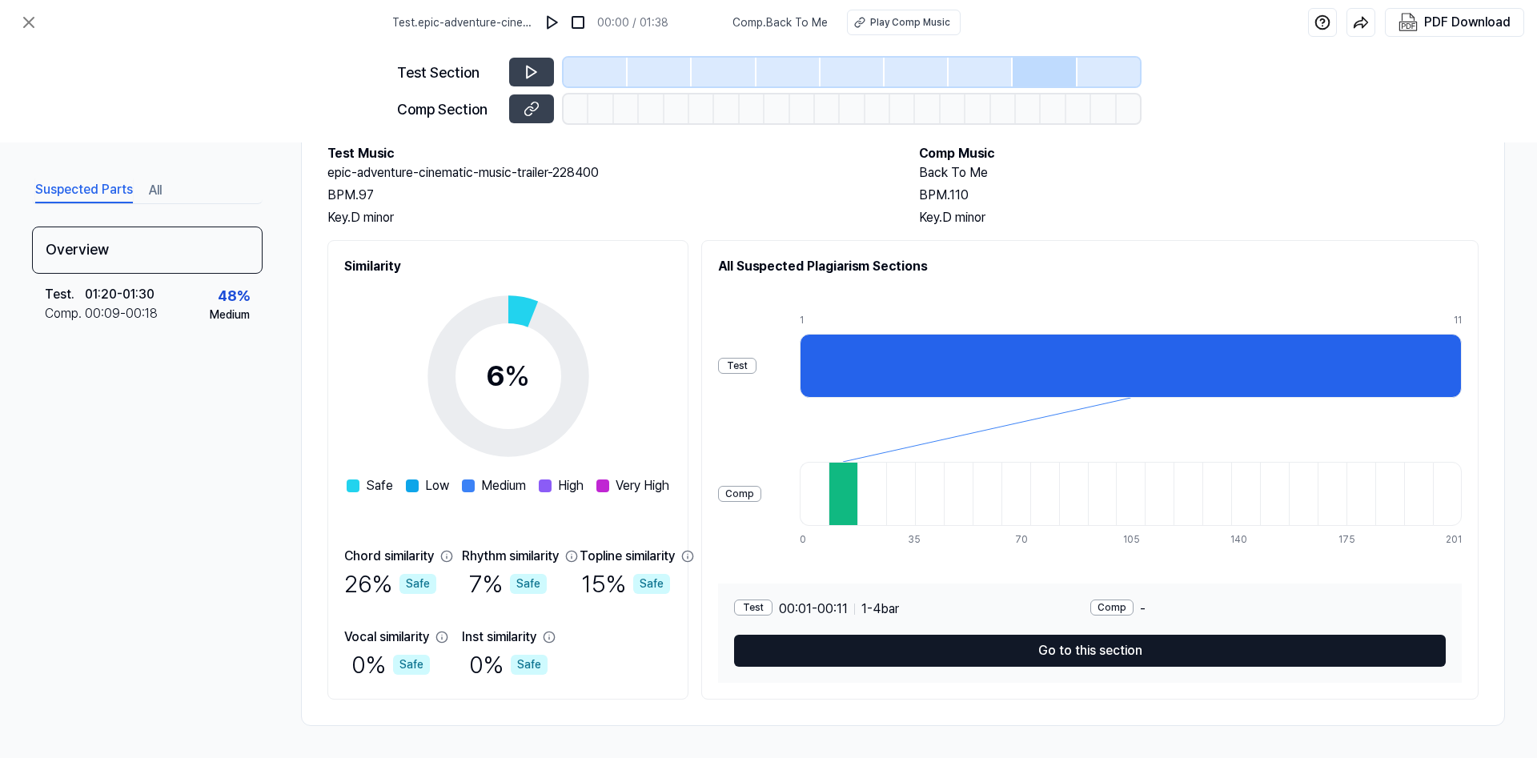
click at [1109, 643] on button "Go to this section" at bounding box center [1090, 651] width 712 height 32
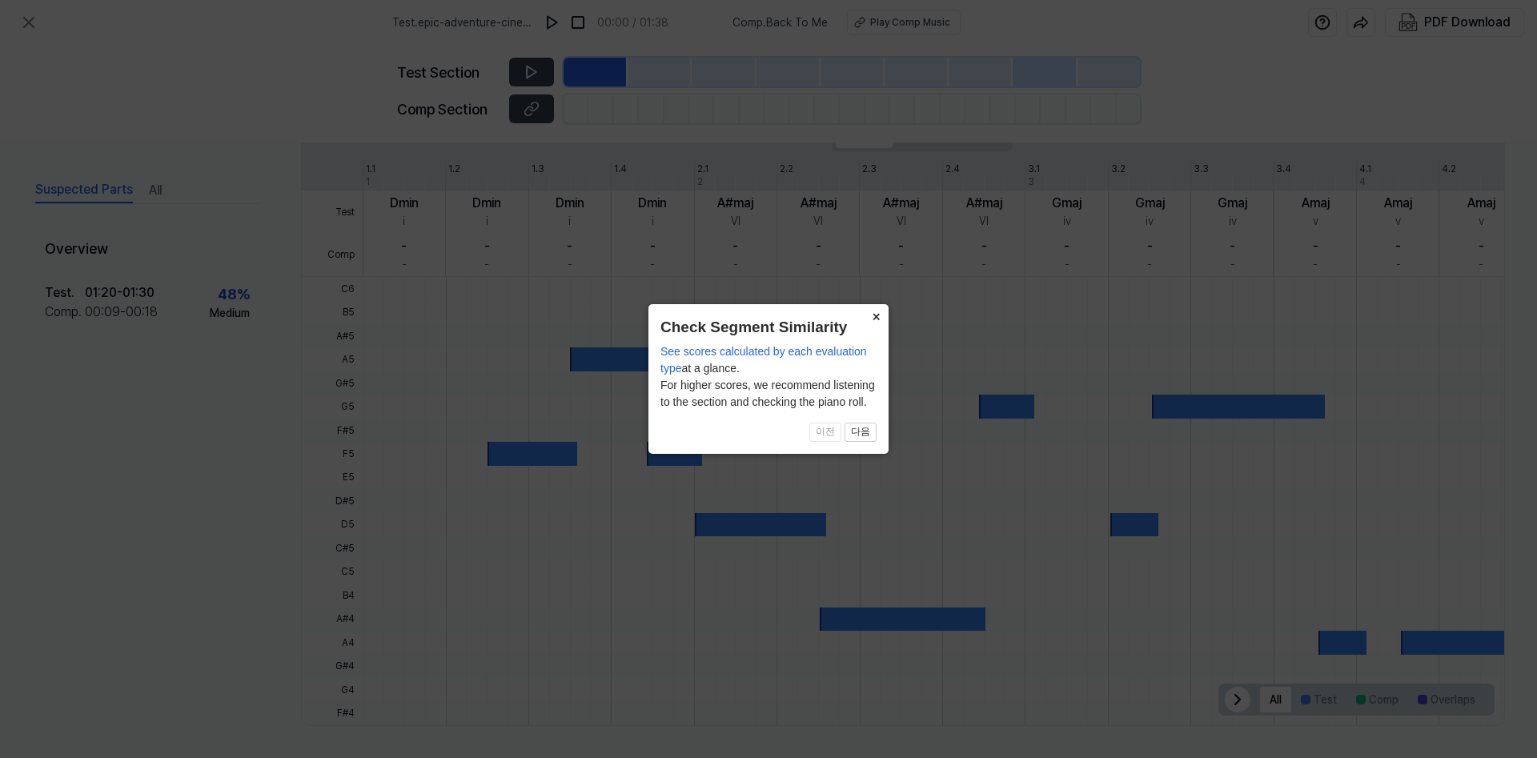
click at [876, 316] on button "×" at bounding box center [876, 315] width 26 height 22
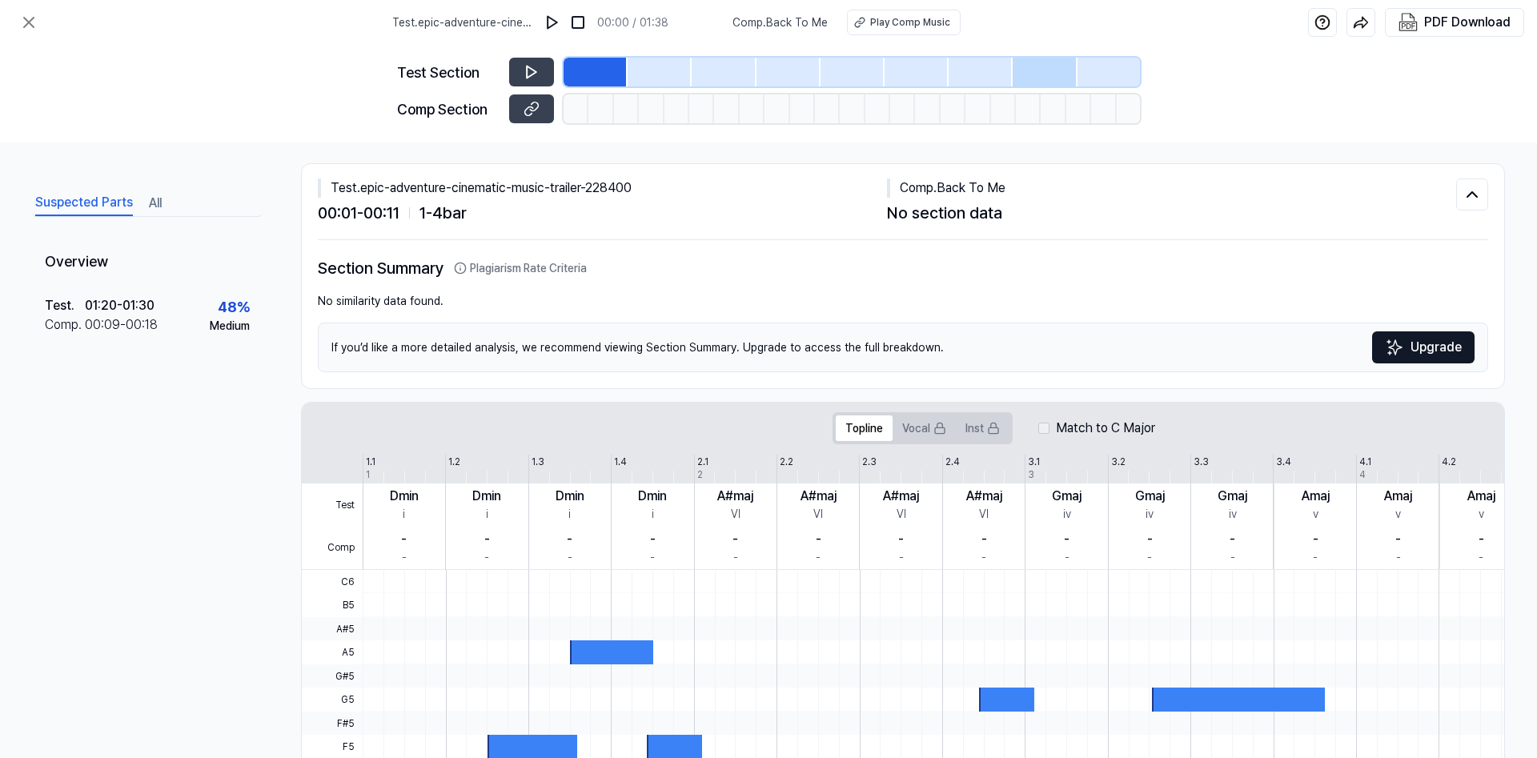
scroll to position [0, 0]
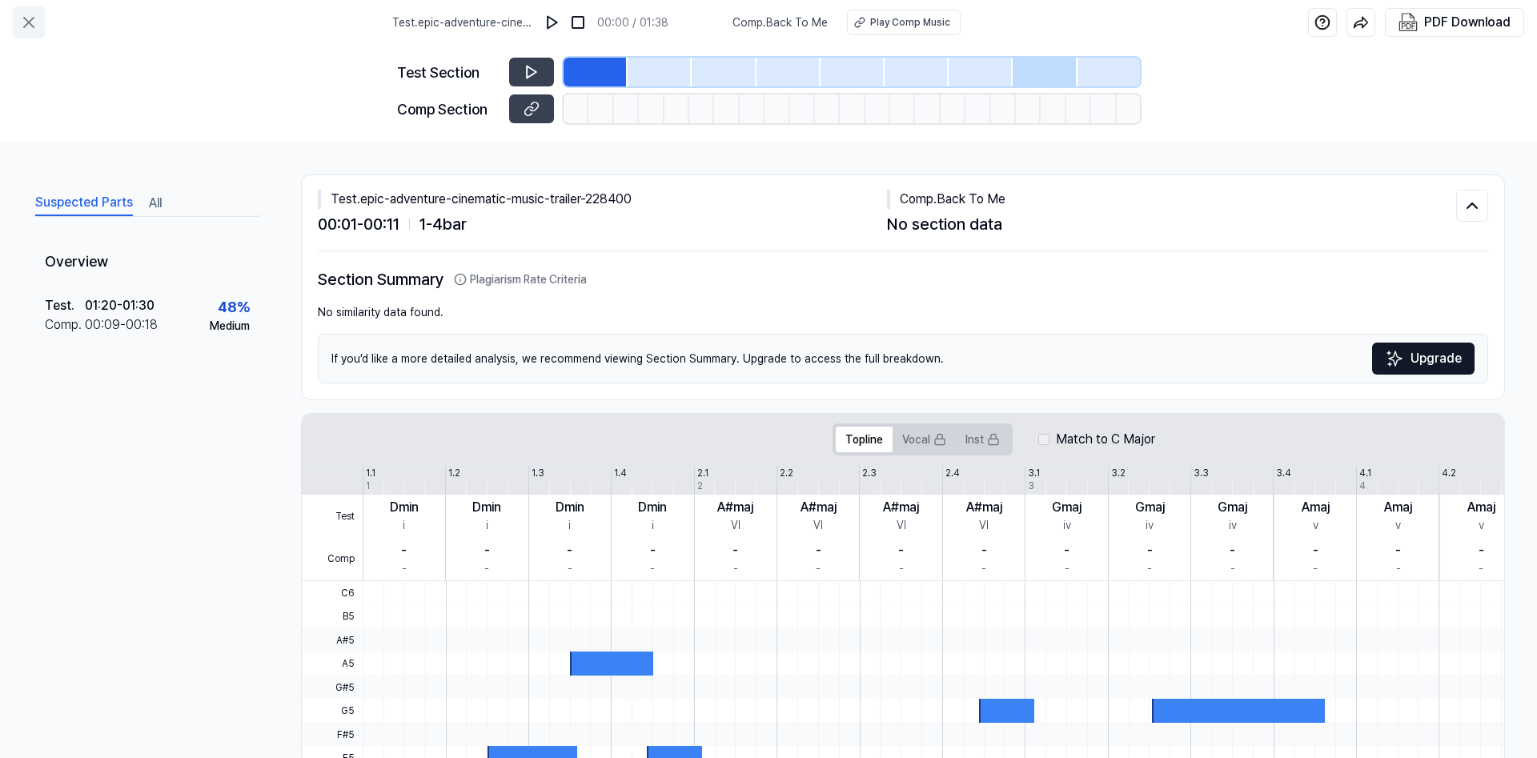
click at [34, 15] on icon at bounding box center [28, 22] width 19 height 19
